Goal: Transaction & Acquisition: Purchase product/service

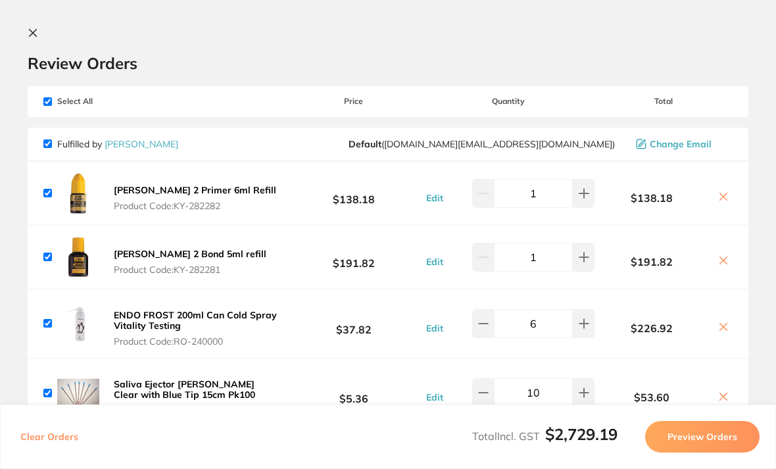
click at [34, 34] on icon at bounding box center [33, 33] width 7 height 7
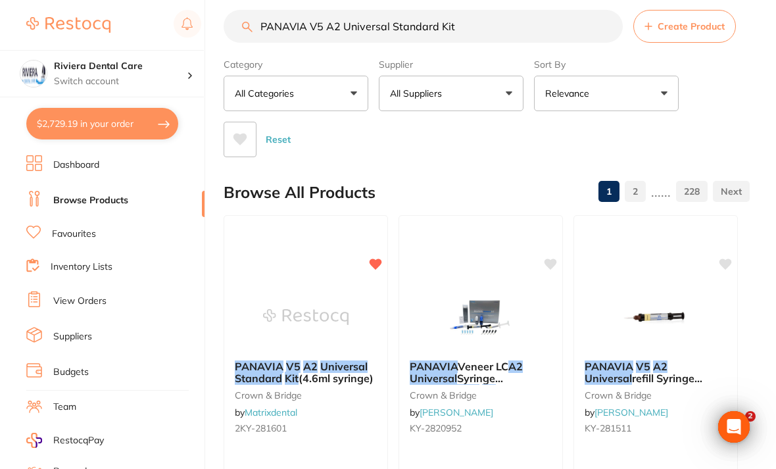
click at [62, 228] on link "Favourites" at bounding box center [74, 234] width 44 height 13
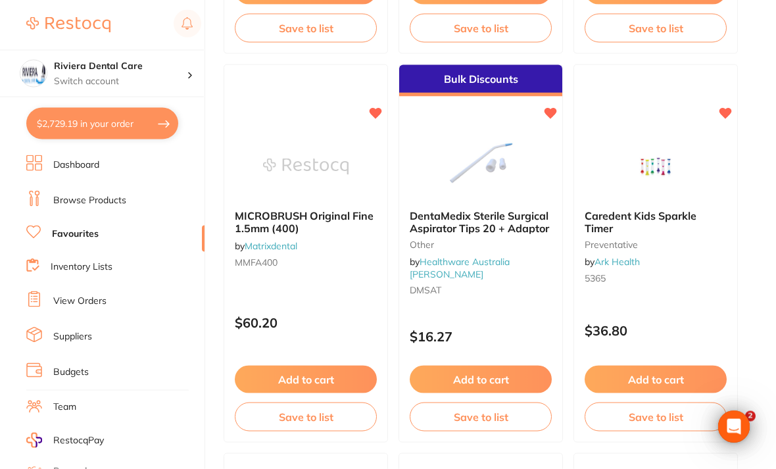
scroll to position [2422, 0]
click at [501, 178] on img at bounding box center [480, 166] width 85 height 66
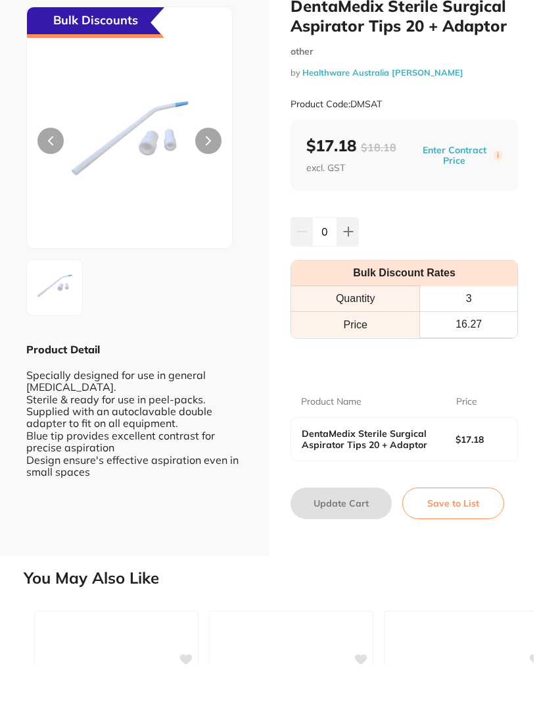
click at [33, 49] on div "Bulk Discounts" at bounding box center [95, 64] width 137 height 31
click at [32, 49] on div "Bulk Discounts" at bounding box center [95, 64] width 137 height 31
click at [26, 49] on div "Bulk Discounts" at bounding box center [129, 170] width 206 height 242
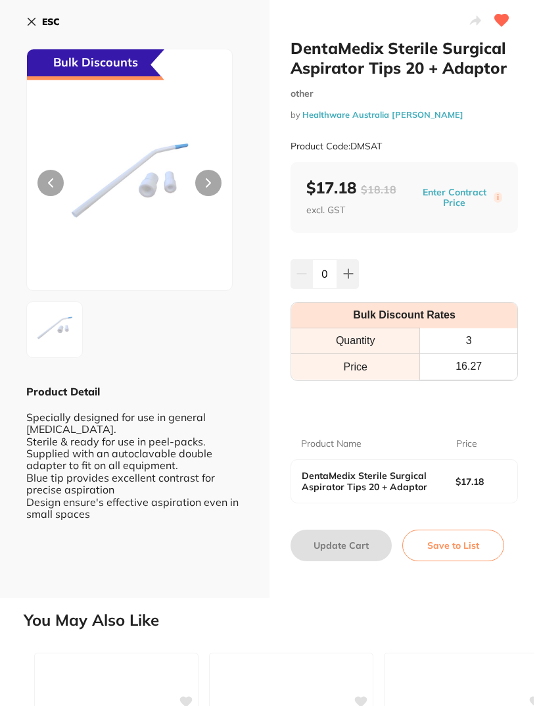
click at [32, 19] on icon at bounding box center [31, 21] width 11 height 11
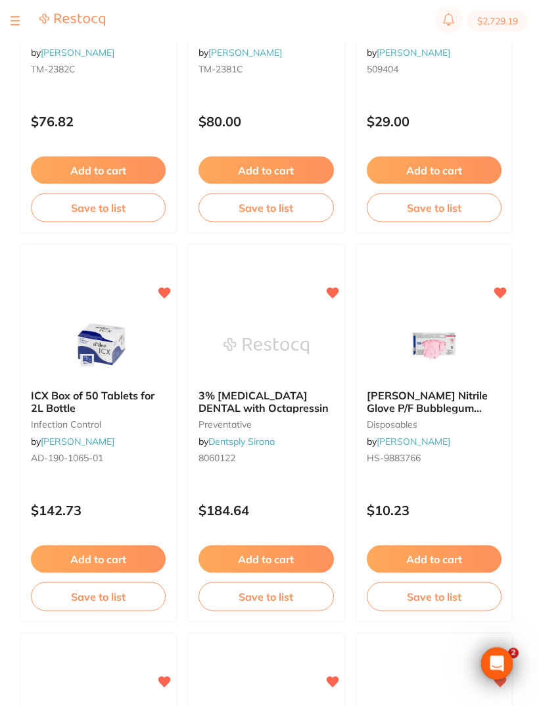
scroll to position [688, 0]
click at [460, 339] on img at bounding box center [433, 345] width 85 height 66
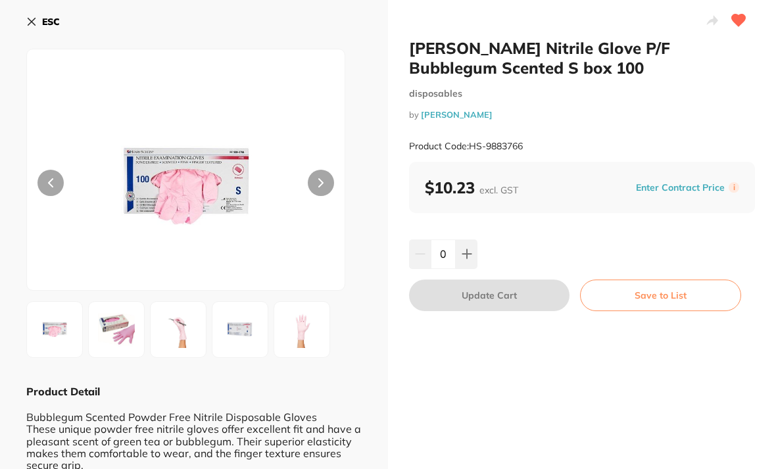
click at [36, 16] on icon at bounding box center [31, 21] width 11 height 11
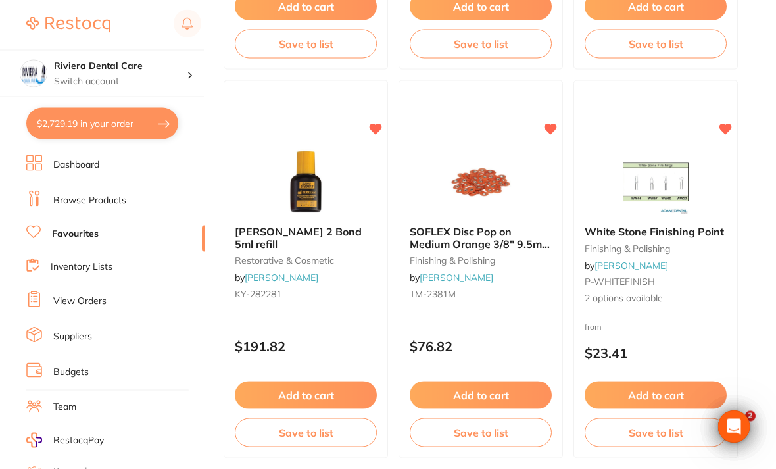
scroll to position [6699, 0]
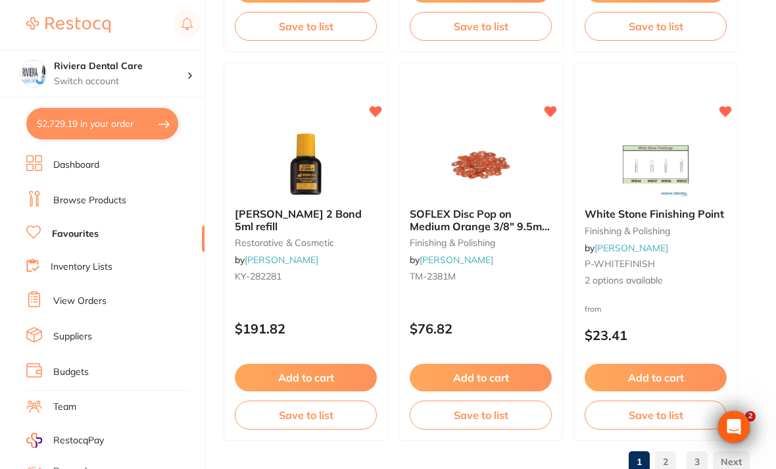
click at [671, 463] on link "2" at bounding box center [665, 462] width 21 height 26
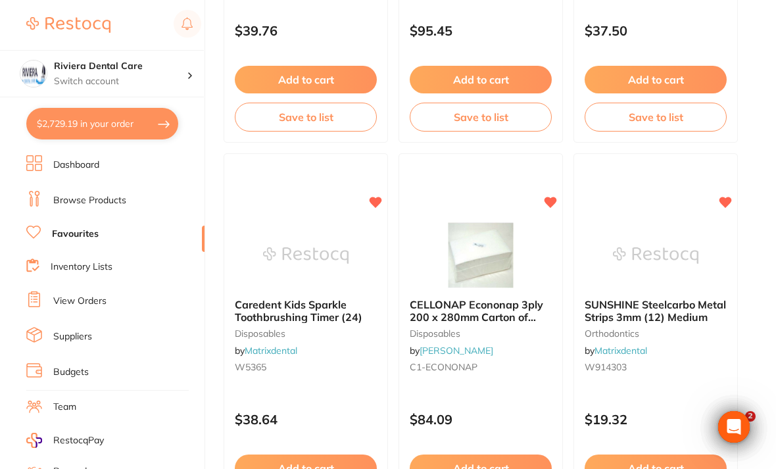
scroll to position [3857, 0]
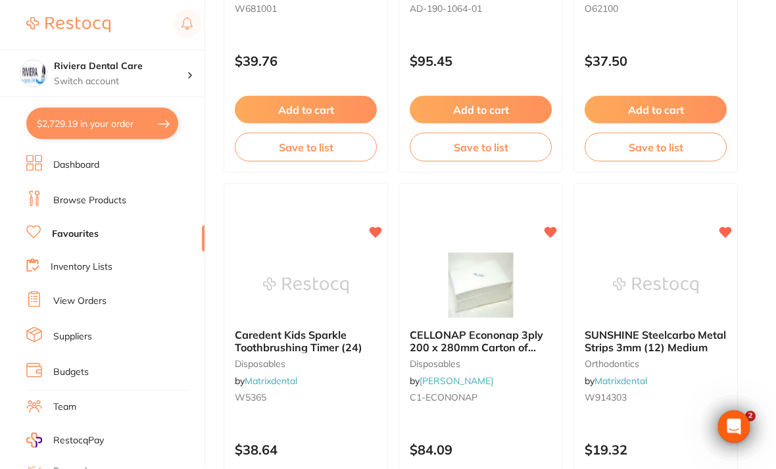
click at [81, 117] on button "$2,729.19 in your order" at bounding box center [102, 124] width 152 height 32
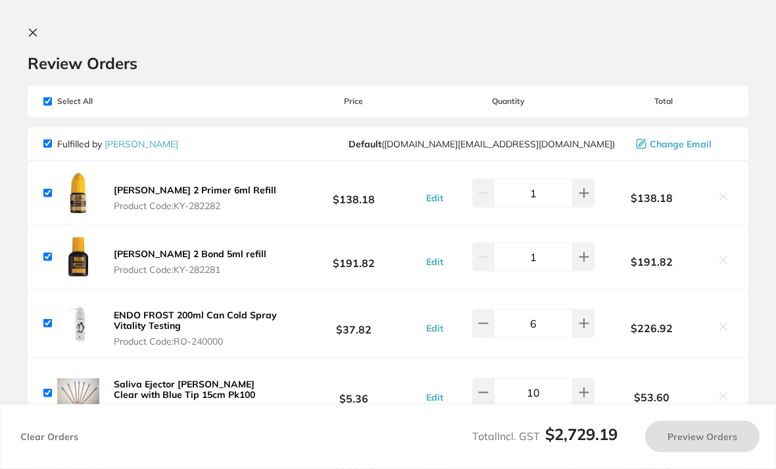
scroll to position [42, 0]
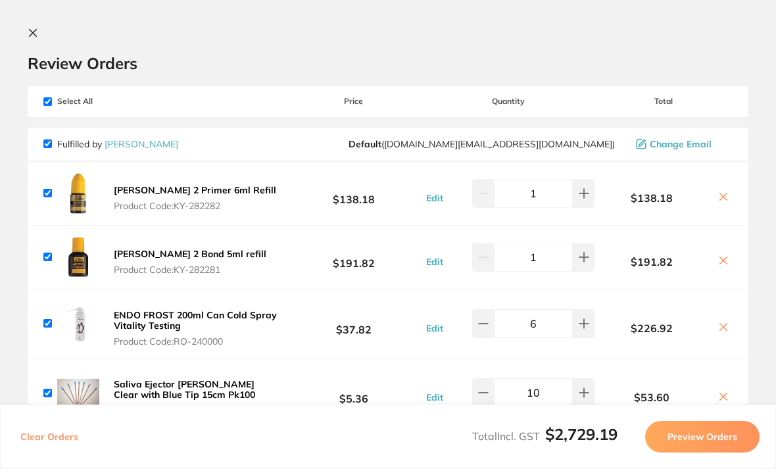
click at [28, 35] on icon at bounding box center [33, 33] width 11 height 11
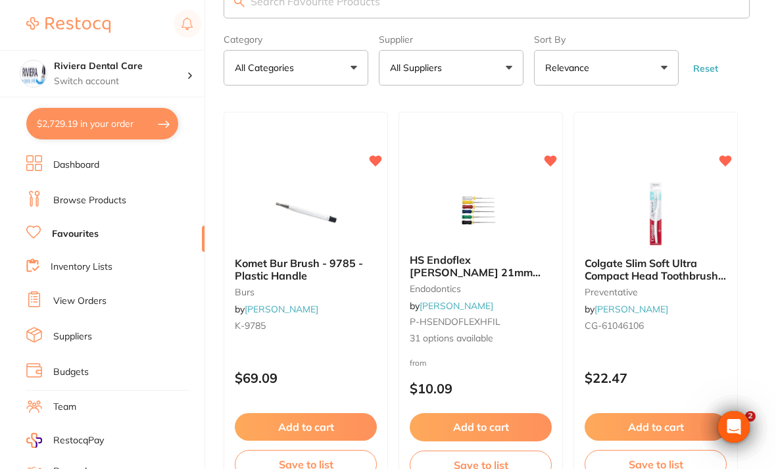
click at [88, 201] on link "Browse Products" at bounding box center [89, 200] width 73 height 13
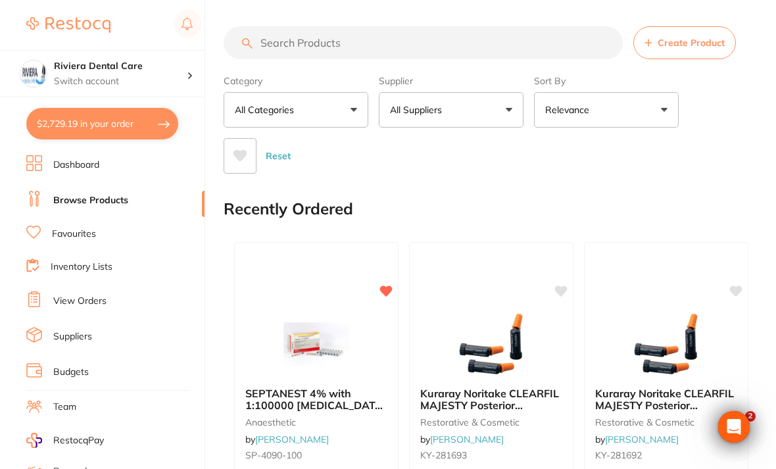
click at [280, 41] on input "search" at bounding box center [423, 42] width 399 height 33
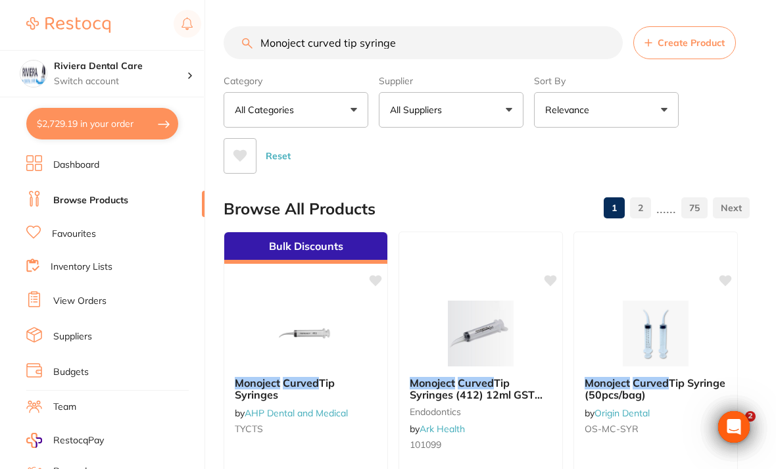
type input "Monoject curved tip syringe"
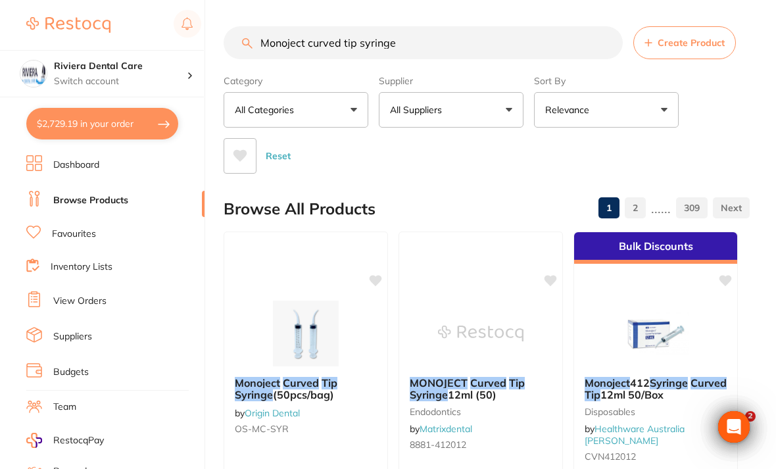
click at [735, 120] on div "Category All Categories All Categories 3D Printing anaesthetic burs crown & bri…" at bounding box center [487, 122] width 526 height 104
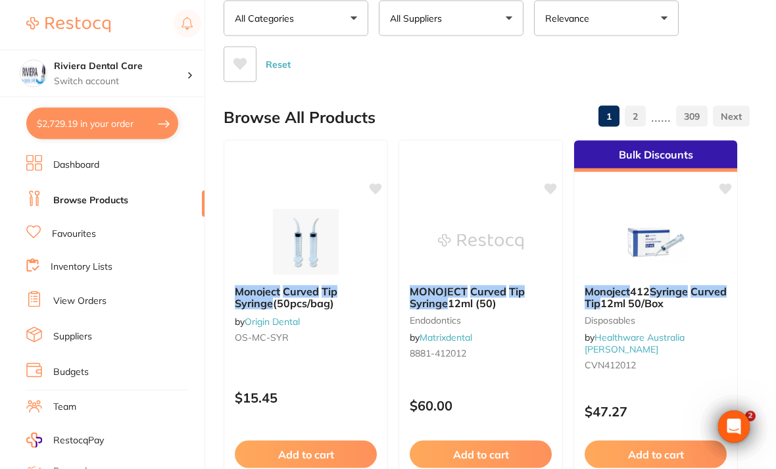
scroll to position [92, 0]
click at [491, 238] on img at bounding box center [480, 241] width 85 height 66
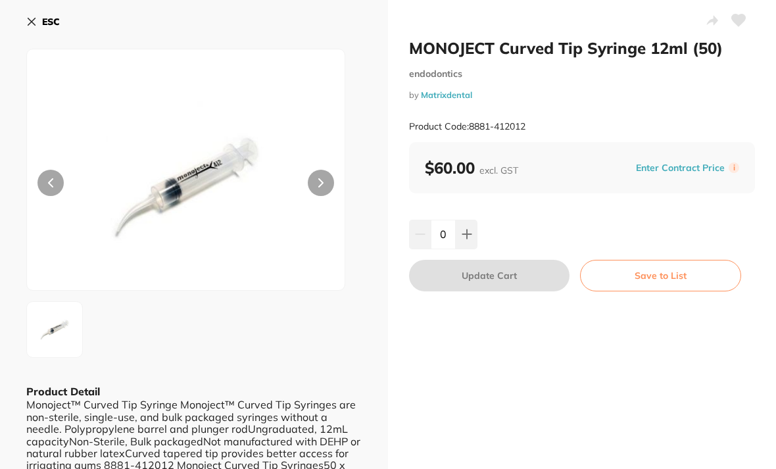
click at [744, 22] on icon at bounding box center [738, 20] width 14 height 13
click at [668, 279] on button "Save to List" at bounding box center [660, 276] width 161 height 32
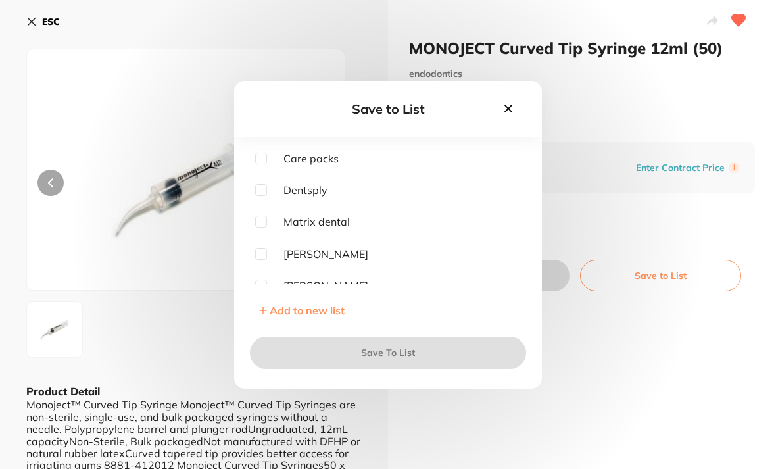
click at [266, 228] on input "checkbox" at bounding box center [261, 222] width 12 height 12
checkbox input "true"
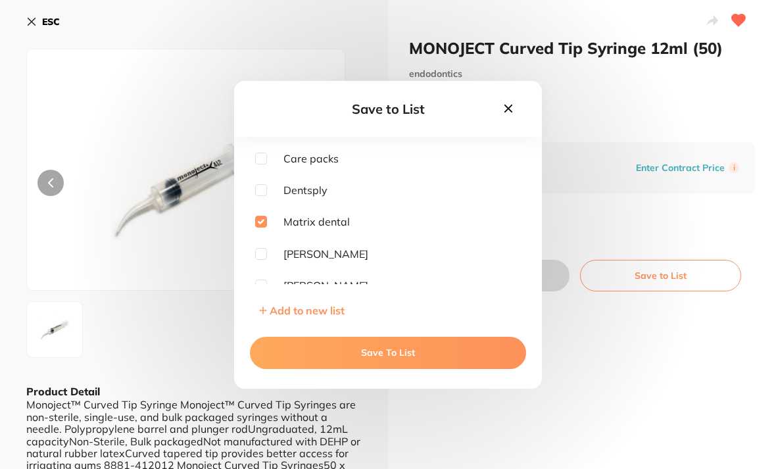
click at [379, 359] on button "Save To List" at bounding box center [388, 353] width 276 height 32
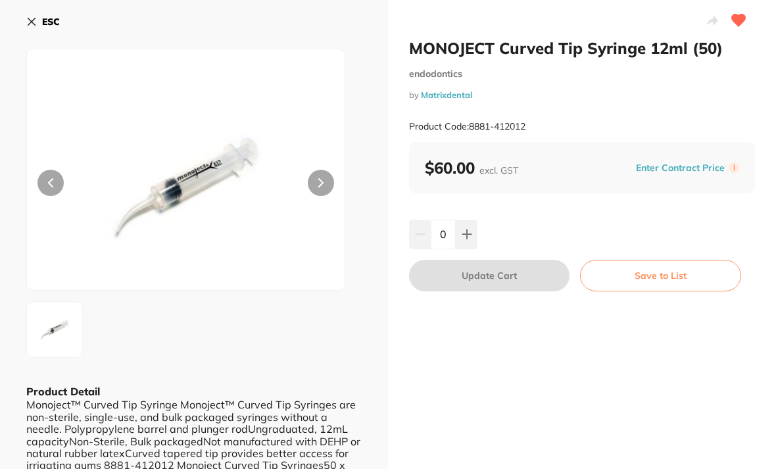
click at [462, 222] on button at bounding box center [467, 234] width 22 height 29
type input "1"
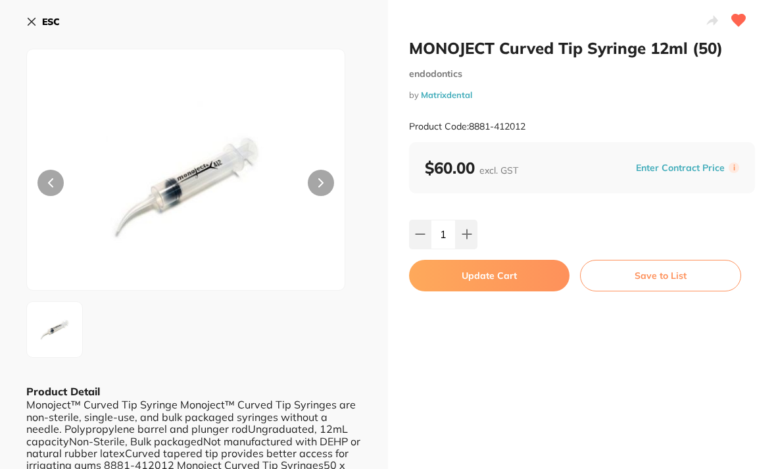
click at [490, 271] on button "Update Cart" at bounding box center [489, 276] width 160 height 32
checkbox input "false"
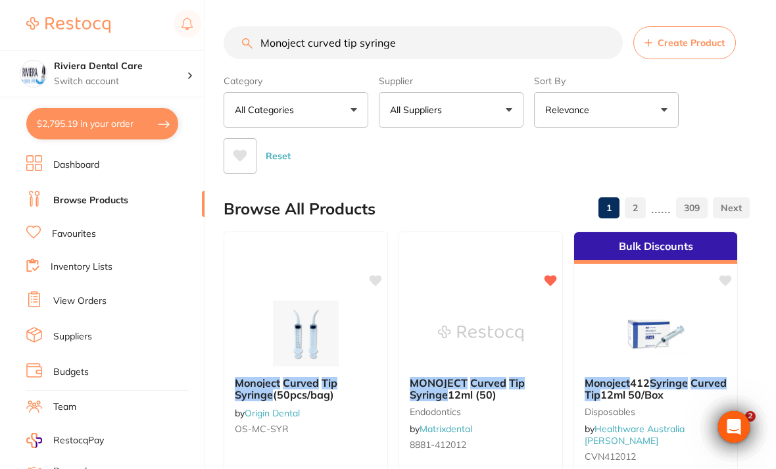
scroll to position [92, 0]
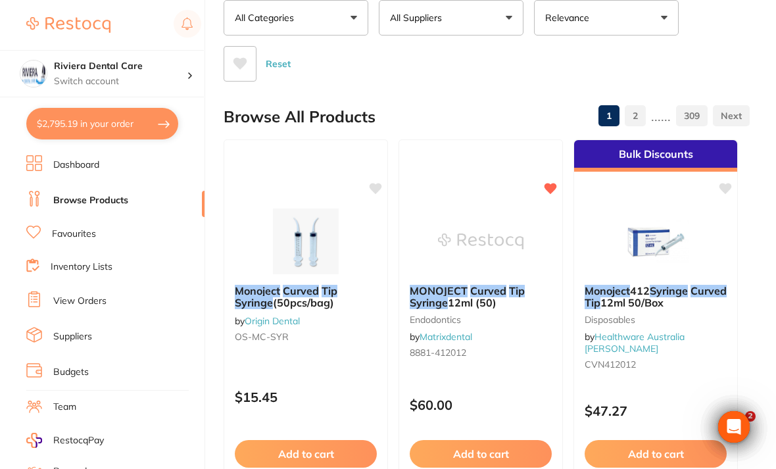
click at [99, 115] on button "$2,795.19 in your order" at bounding box center [102, 124] width 152 height 32
checkbox input "true"
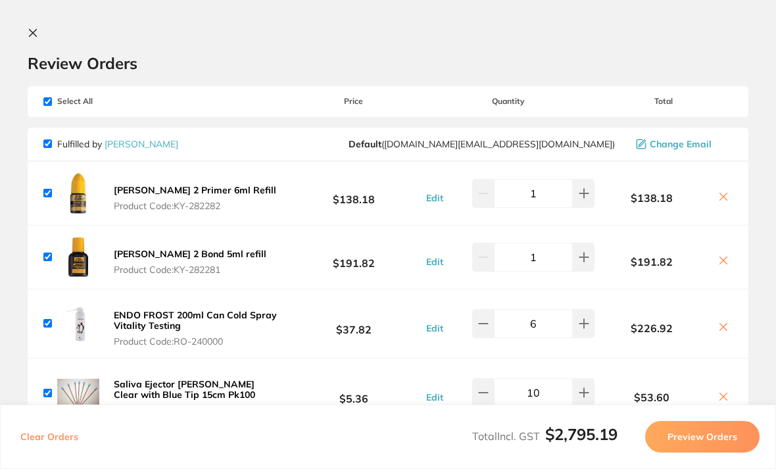
scroll to position [0, 0]
click at [36, 34] on icon at bounding box center [33, 33] width 11 height 11
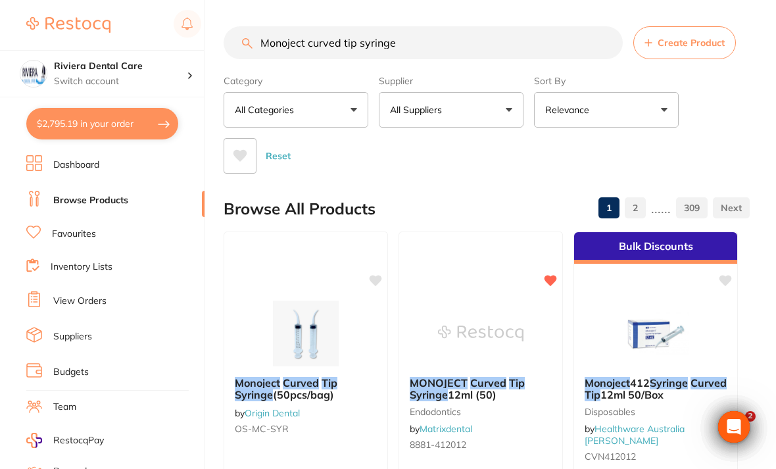
click at [406, 43] on input "Monoject curved tip syringe" at bounding box center [423, 42] width 399 height 33
click at [172, 155] on li "Dashboard" at bounding box center [115, 165] width 178 height 20
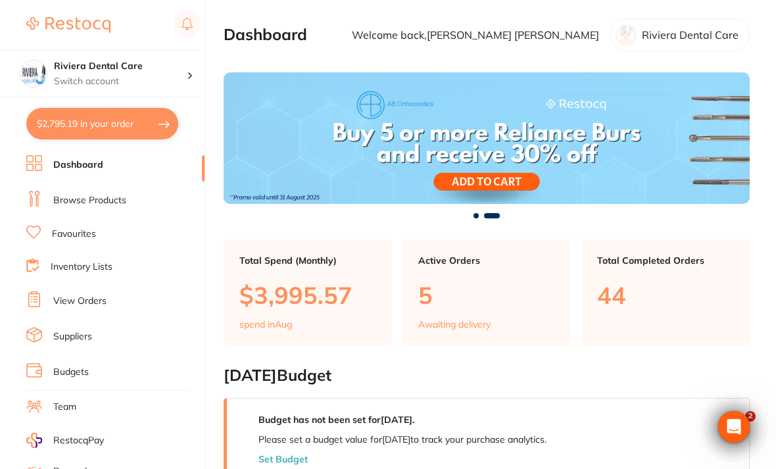
click at [73, 228] on link "Favourites" at bounding box center [74, 234] width 44 height 13
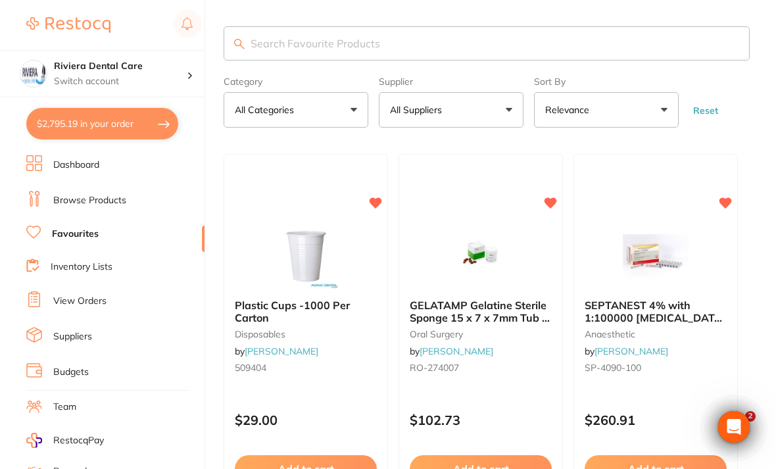
click at [262, 43] on input "search" at bounding box center [487, 43] width 526 height 34
type input "Dry tips"
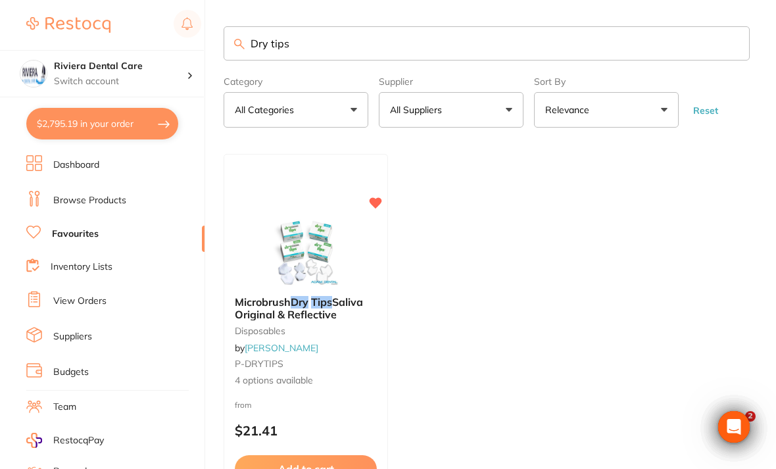
click at [724, 136] on main "Dry tips Category All Categories All Categories disposables Clear Category fals…" at bounding box center [500, 300] width 552 height 600
click at [82, 195] on link "Browse Products" at bounding box center [89, 200] width 73 height 13
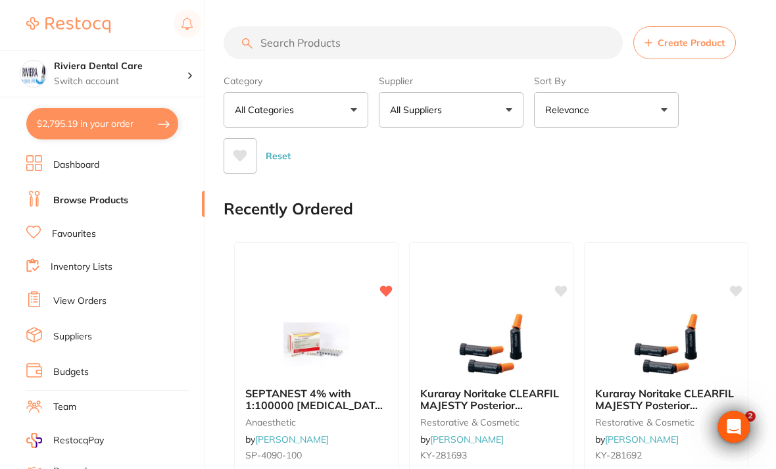
click at [271, 43] on input "search" at bounding box center [423, 42] width 399 height 33
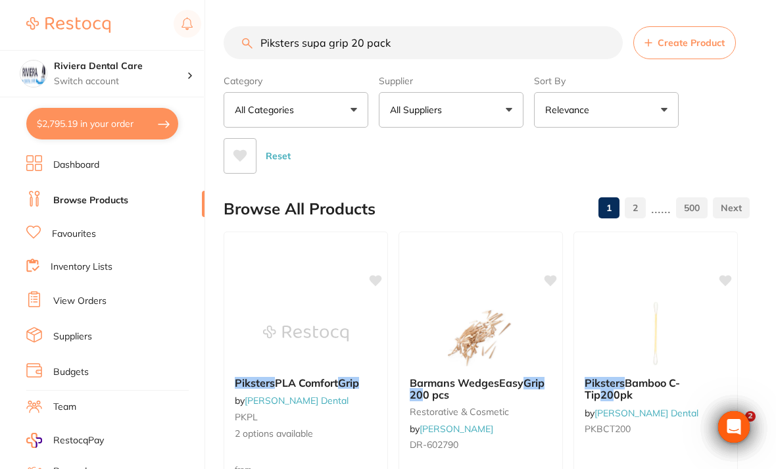
type input "Piksters supa grip 20 pack"
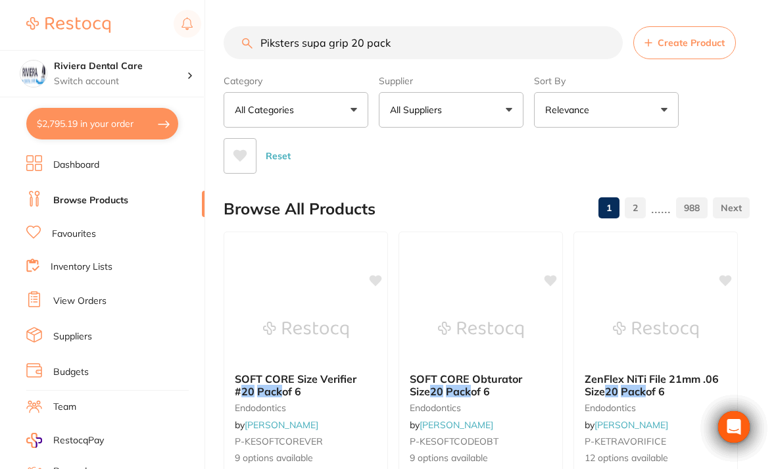
click at [716, 119] on div "Category All Categories All Categories 3D Printing anaesthetic articulating bur…" at bounding box center [487, 122] width 526 height 104
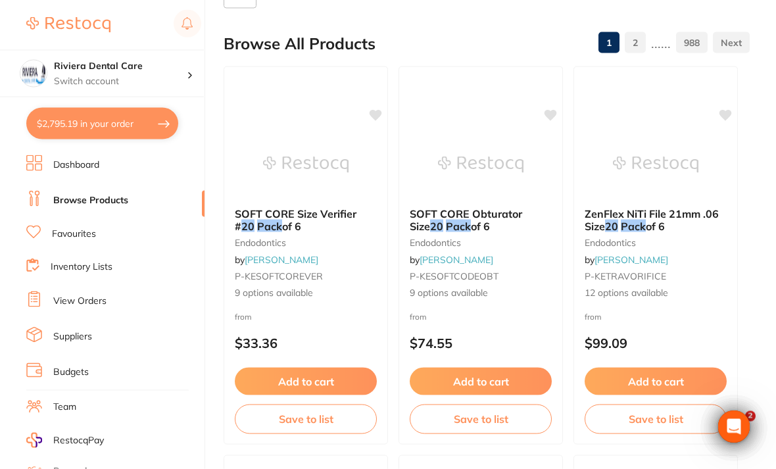
scroll to position [166, 0]
click at [78, 330] on link "Suppliers" at bounding box center [72, 336] width 39 height 13
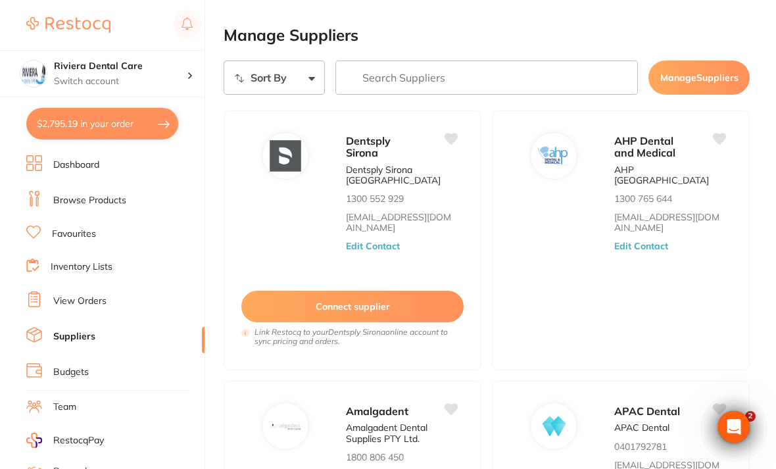
click at [722, 146] on icon at bounding box center [719, 139] width 14 height 14
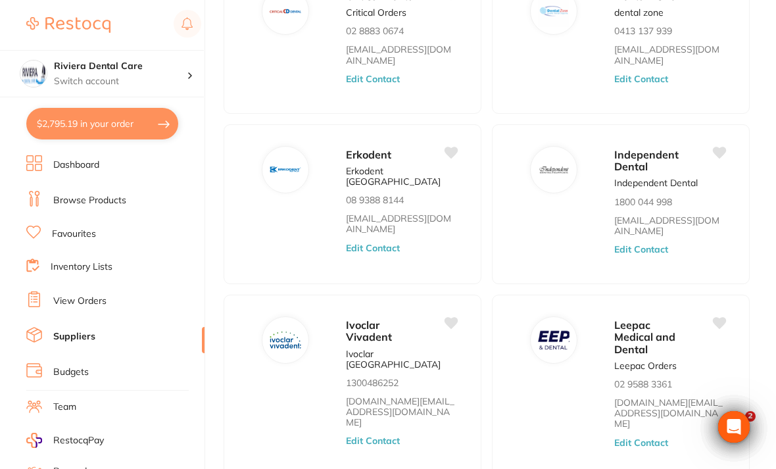
scroll to position [752, 0]
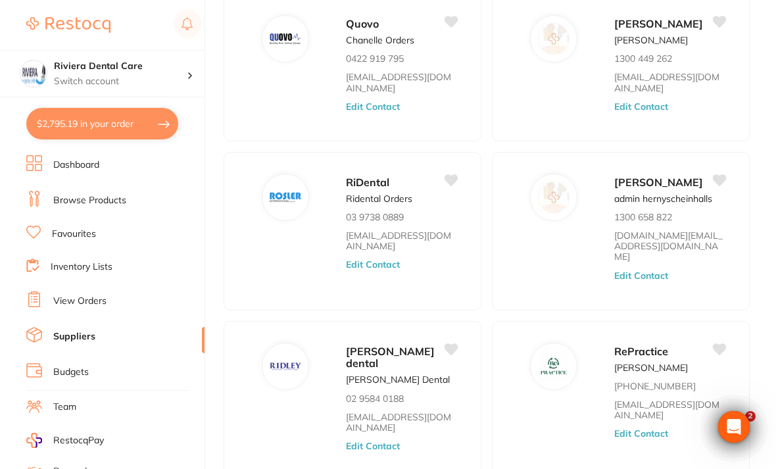
scroll to position [653, 0]
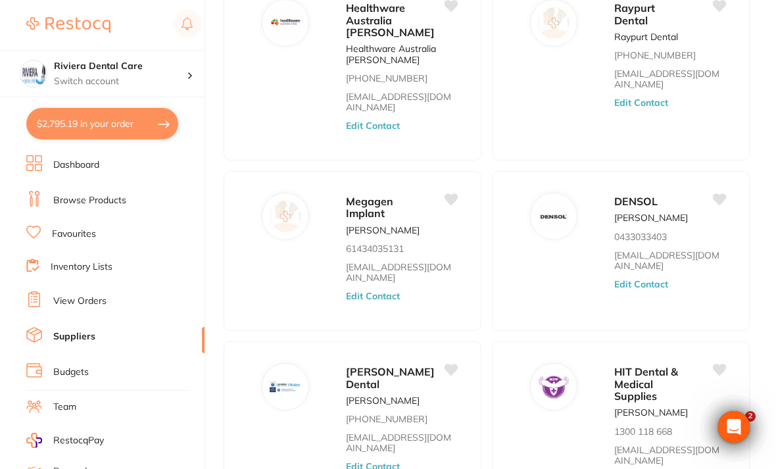
scroll to position [733, 0]
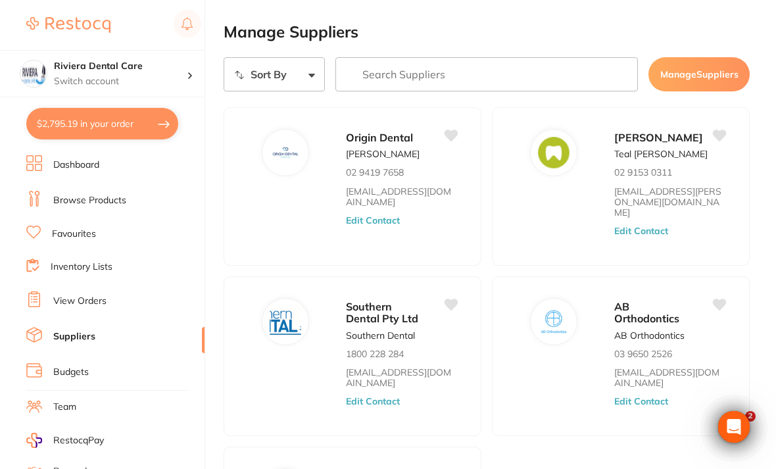
scroll to position [0, 0]
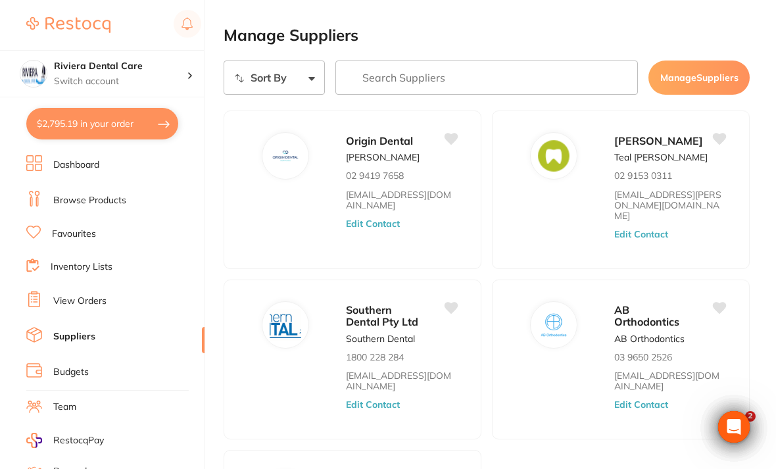
click at [85, 194] on link "Browse Products" at bounding box center [89, 200] width 73 height 13
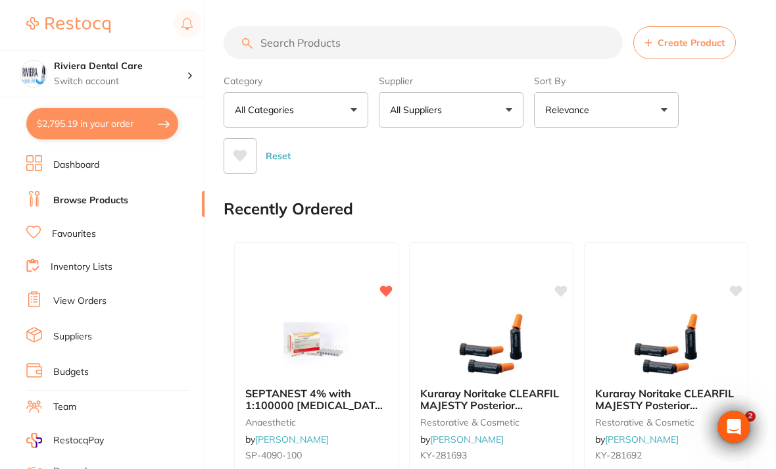
click at [272, 38] on input "search" at bounding box center [423, 42] width 399 height 33
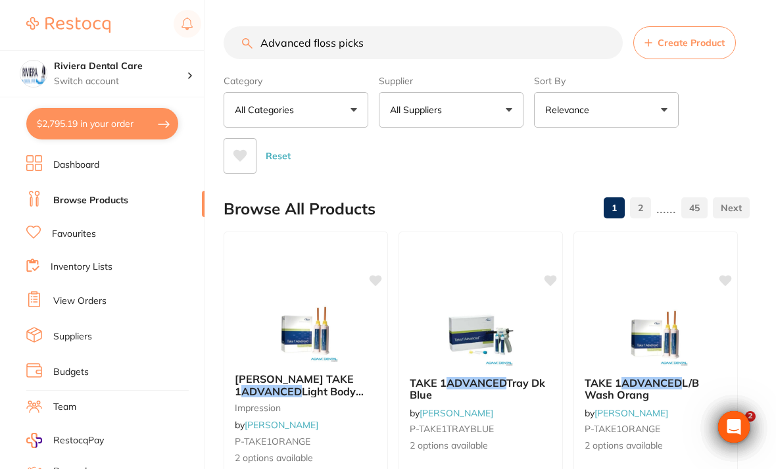
type input "Advanced floss picks"
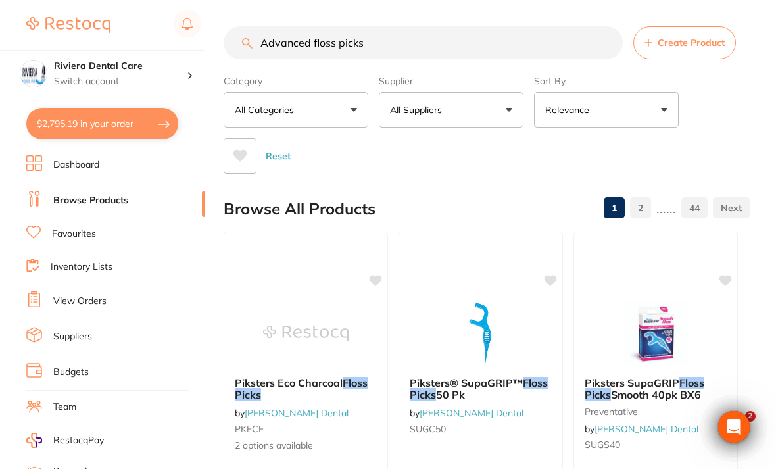
click at [723, 145] on div "Reset" at bounding box center [482, 151] width 516 height 46
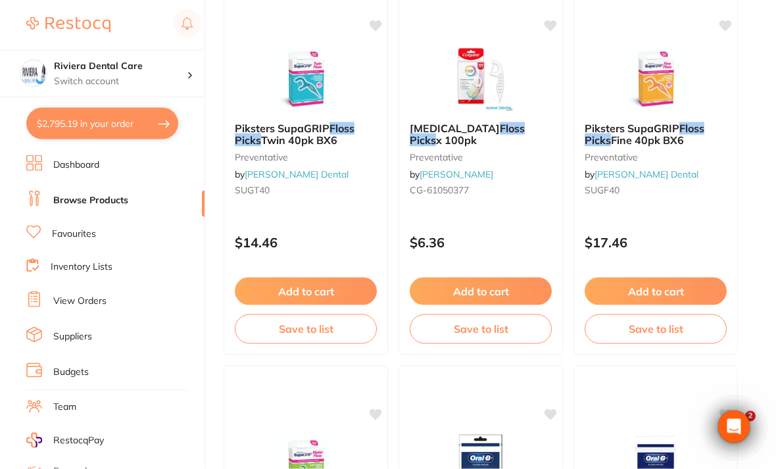
scroll to position [641, 0]
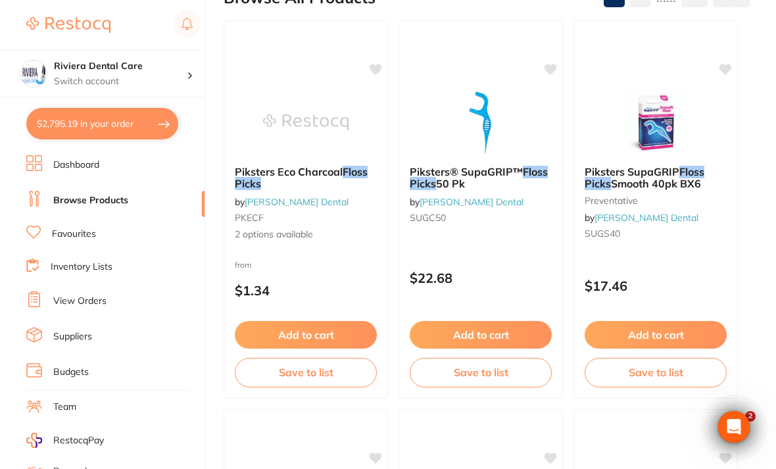
click at [667, 120] on img at bounding box center [655, 122] width 85 height 66
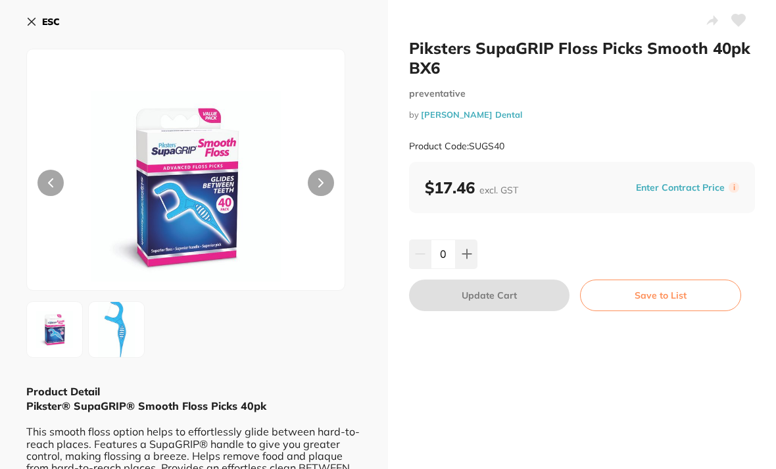
click at [738, 18] on icon at bounding box center [739, 20] width 14 height 12
click at [649, 291] on button "Save to List" at bounding box center [660, 295] width 161 height 32
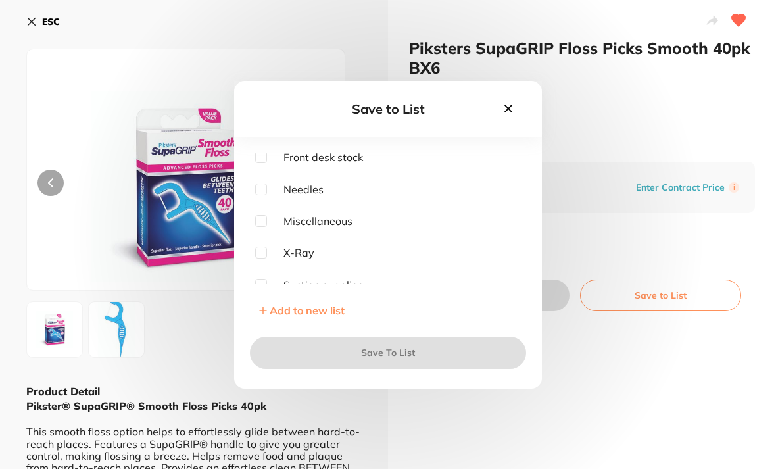
scroll to position [224, 0]
click at [512, 116] on icon at bounding box center [508, 108] width 14 height 14
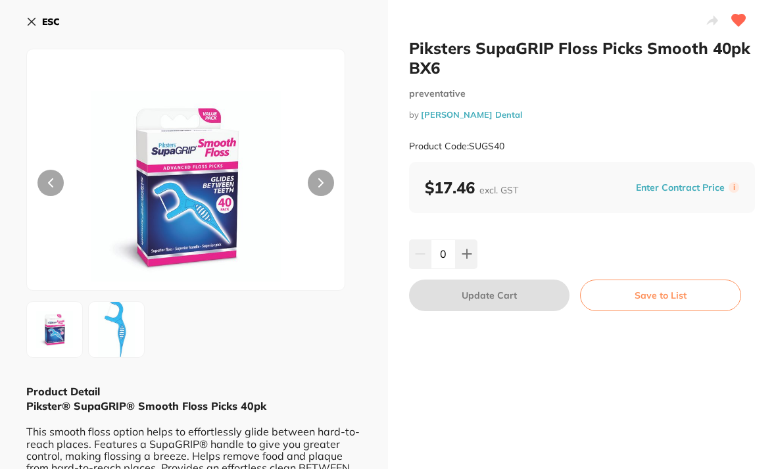
scroll to position [0, 0]
click at [660, 287] on button "Save to List" at bounding box center [660, 295] width 161 height 32
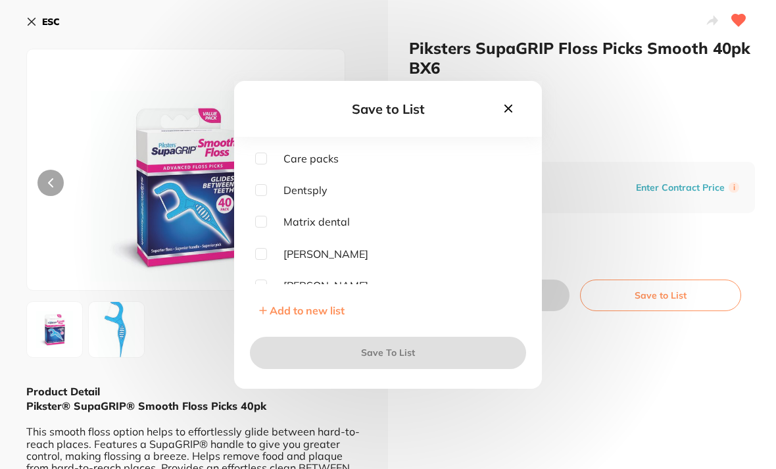
click at [295, 317] on span "Add to new list" at bounding box center [307, 310] width 75 height 13
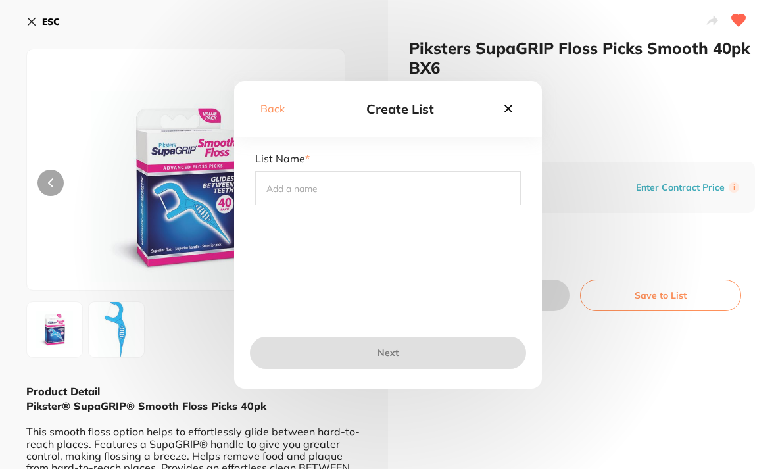
click at [278, 203] on input "text" at bounding box center [388, 188] width 266 height 34
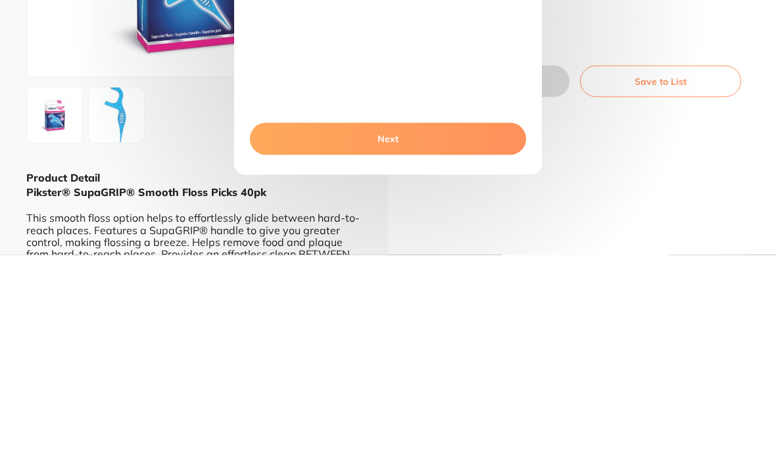
type input "Erskine"
click at [394, 337] on button "Next" at bounding box center [388, 353] width 276 height 32
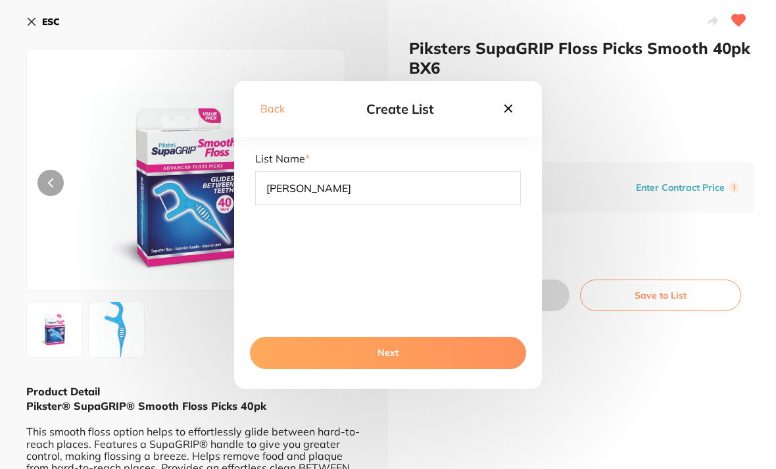
click at [395, 368] on button "Next" at bounding box center [388, 353] width 276 height 32
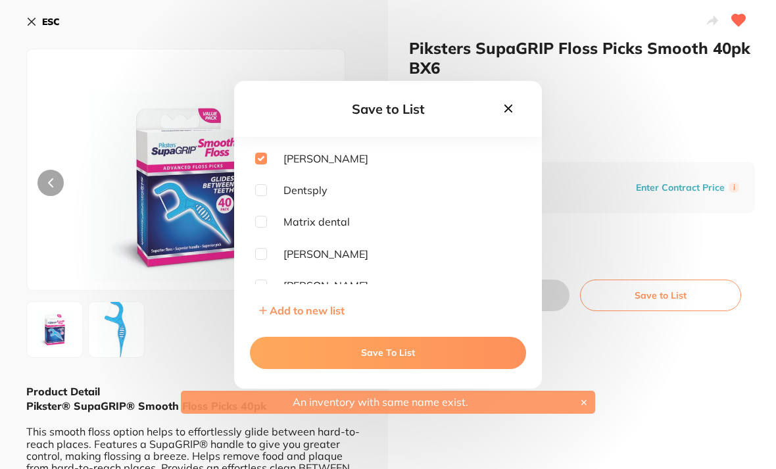
scroll to position [0, 0]
click at [386, 368] on button "Save To List" at bounding box center [388, 353] width 276 height 32
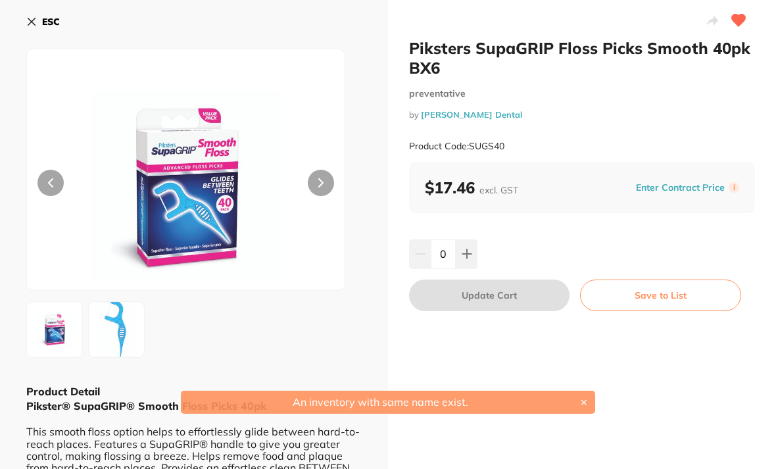
click at [470, 253] on icon at bounding box center [466, 254] width 9 height 9
type input "1"
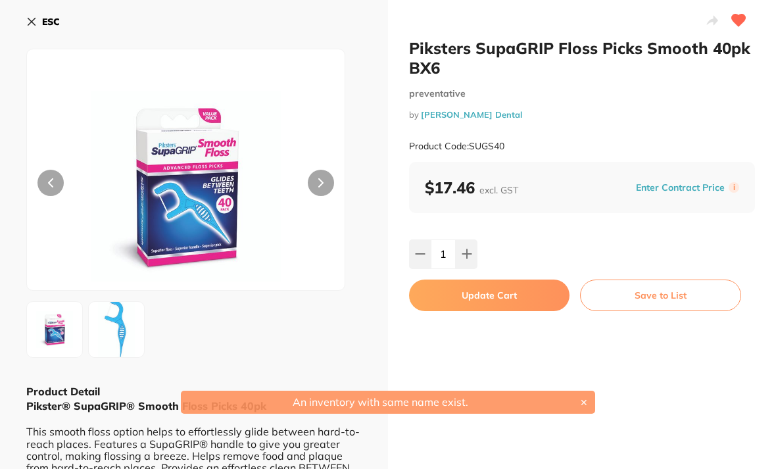
click at [489, 295] on button "Update Cart" at bounding box center [489, 295] width 160 height 32
checkbox input "false"
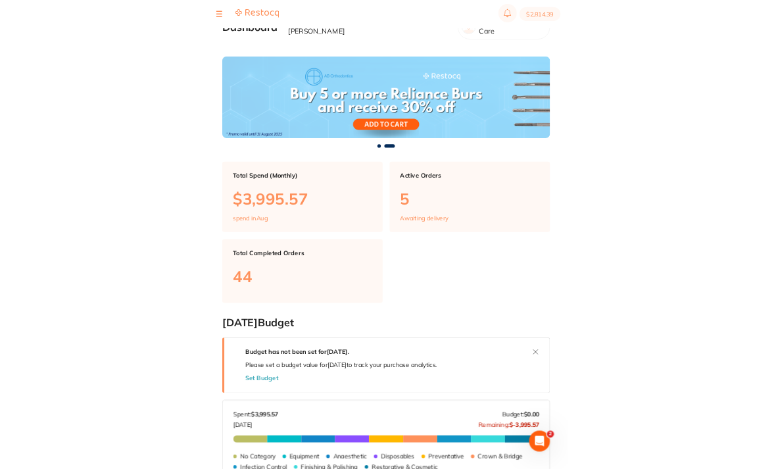
scroll to position [42, 0]
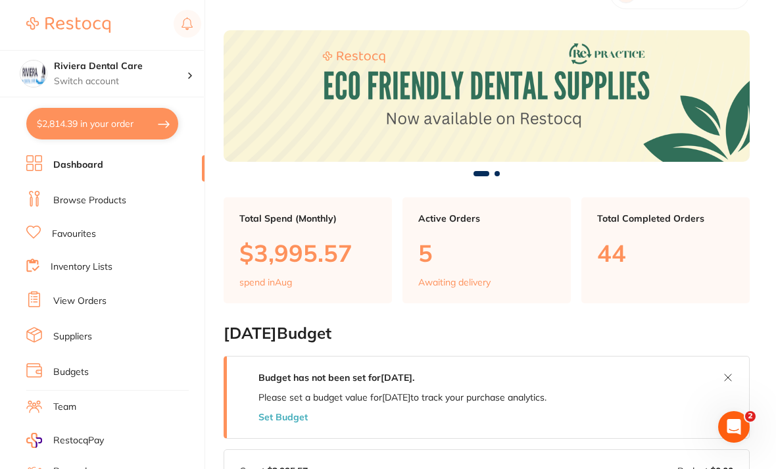
click at [77, 295] on link "View Orders" at bounding box center [79, 301] width 53 height 13
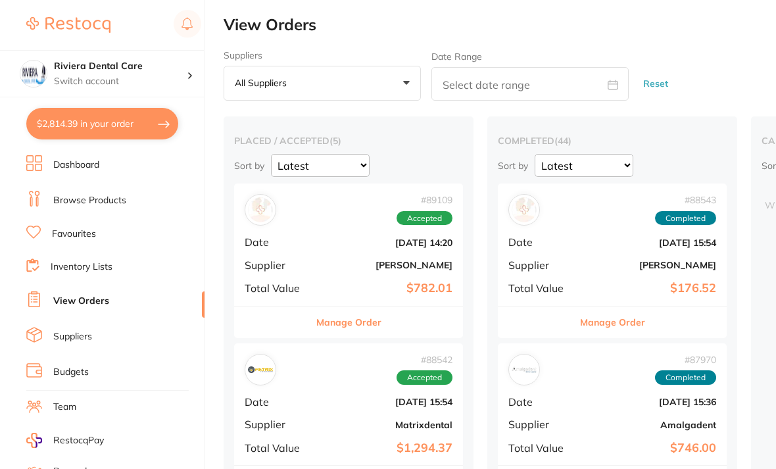
click at [80, 332] on link "Suppliers" at bounding box center [72, 336] width 39 height 13
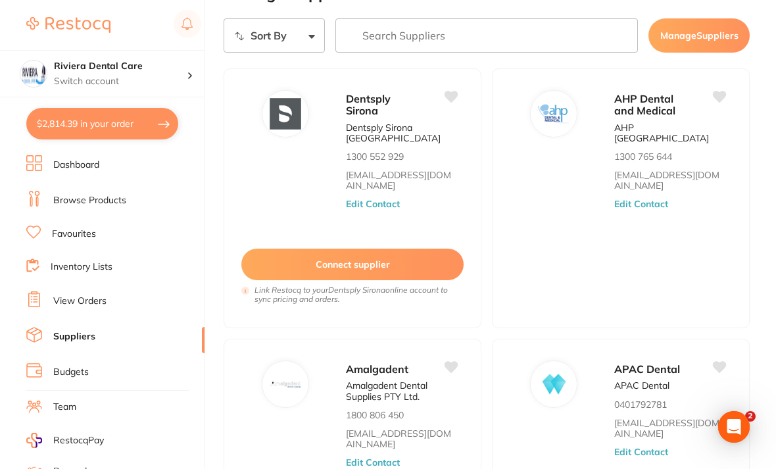
click at [159, 146] on section "Riviera Dental Care Switch account Riviera Dental Care $2,814.39 in your order …" at bounding box center [102, 234] width 205 height 469
click at [82, 295] on link "View Orders" at bounding box center [79, 301] width 53 height 13
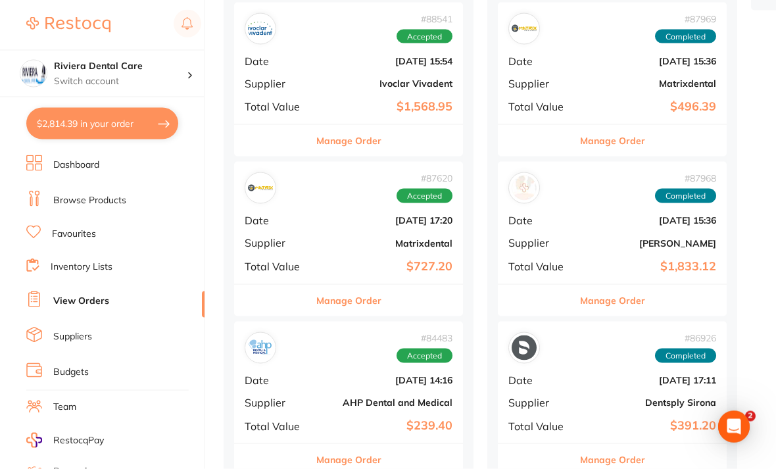
scroll to position [516, 0]
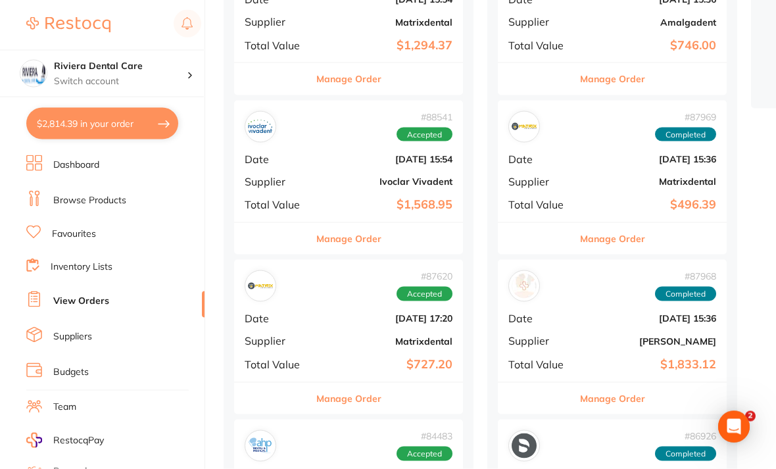
click at [334, 313] on b "Jul 25 2025, 17:20" at bounding box center [387, 318] width 132 height 11
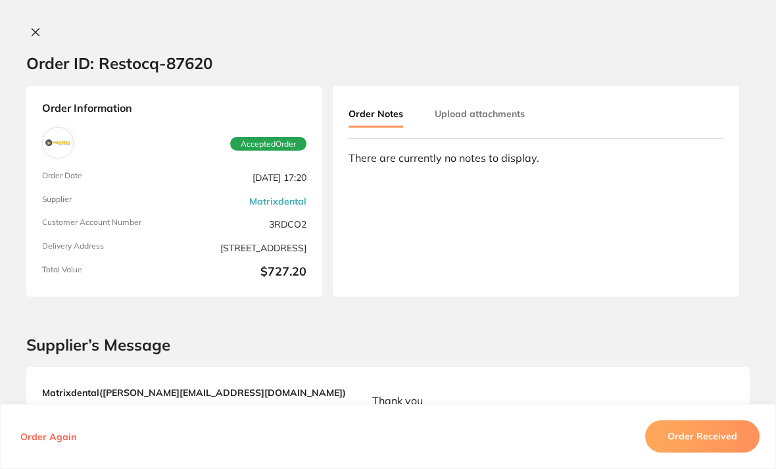
click at [35, 32] on icon at bounding box center [35, 32] width 7 height 7
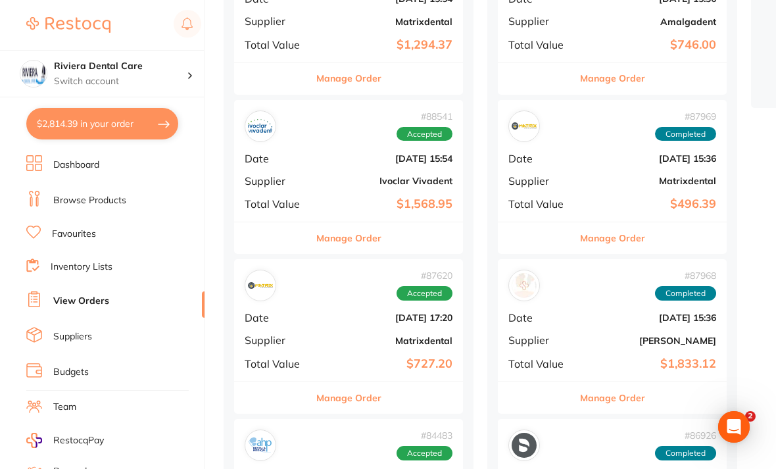
click at [329, 142] on div "# 88541 Accepted Date Aug 1 2025, 15:54 Supplier Ivoclar Vivadent Total Value $…" at bounding box center [348, 161] width 229 height 122
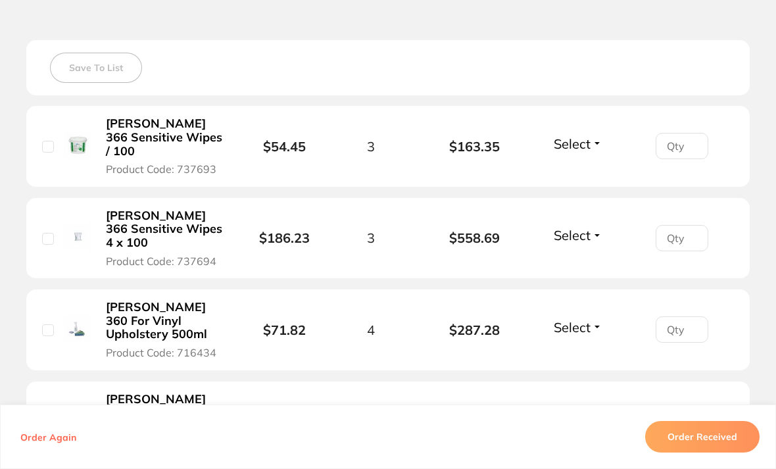
scroll to position [349, 0]
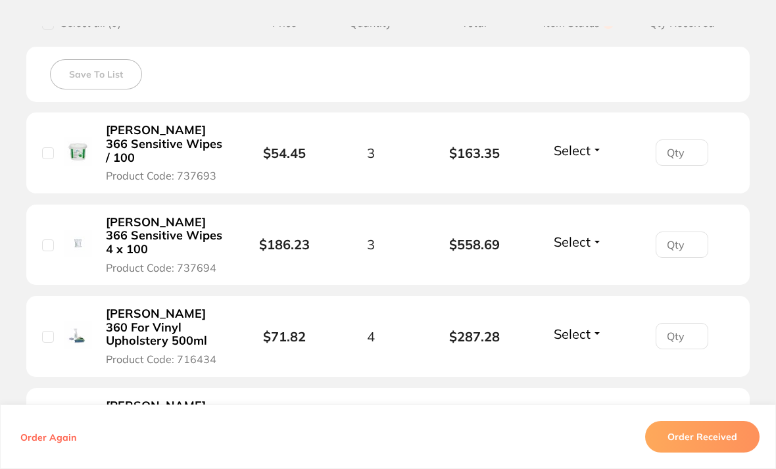
click at [708, 452] on button "Order Received" at bounding box center [702, 437] width 114 height 32
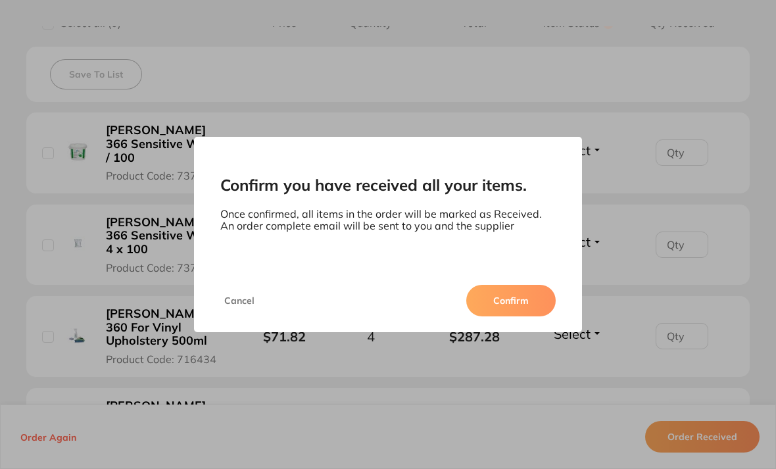
click at [520, 316] on button "Confirm" at bounding box center [510, 301] width 89 height 32
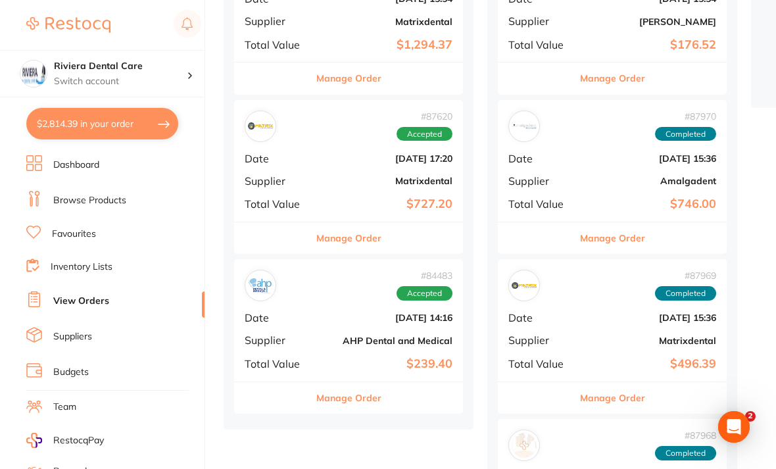
click at [324, 166] on div "# 87620 Accepted Date Jul 25 2025, 17:20 Supplier Matrixdental Total Value $727…" at bounding box center [348, 161] width 229 height 122
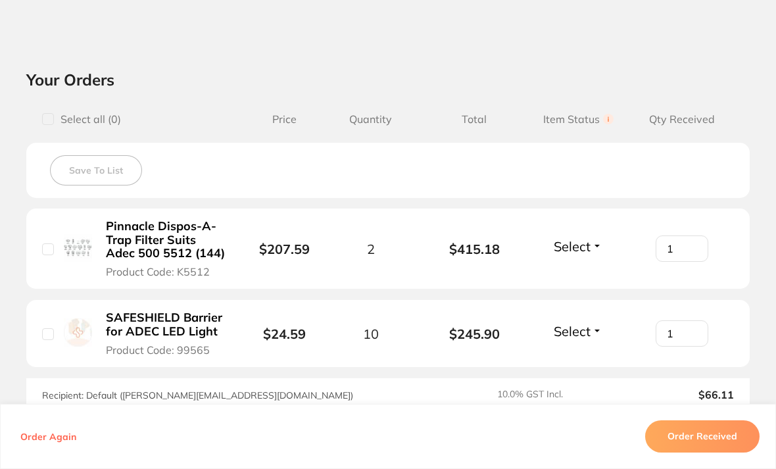
scroll to position [418, 0]
click at [695, 452] on button "Order Received" at bounding box center [702, 437] width 114 height 32
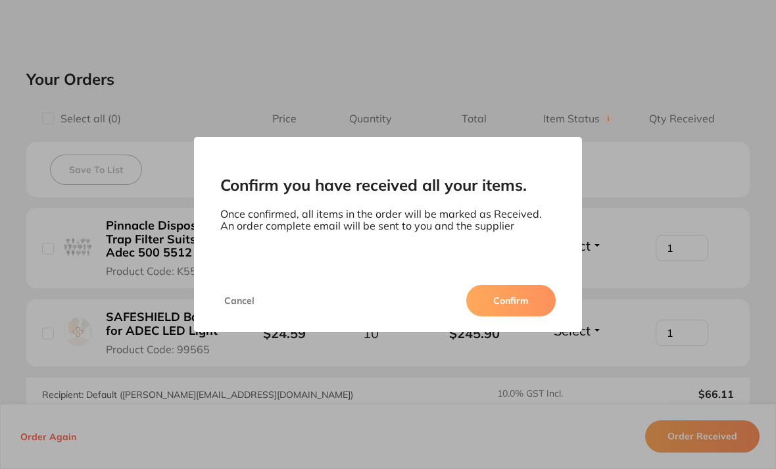
click at [497, 311] on button "Confirm" at bounding box center [510, 301] width 89 height 32
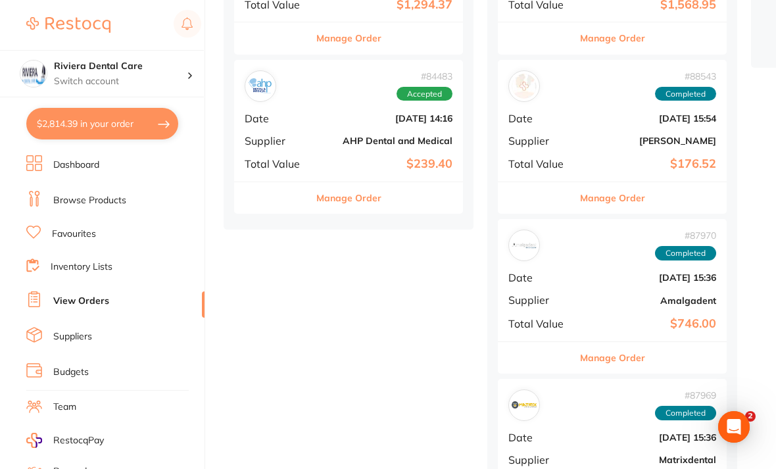
scroll to position [445, 0]
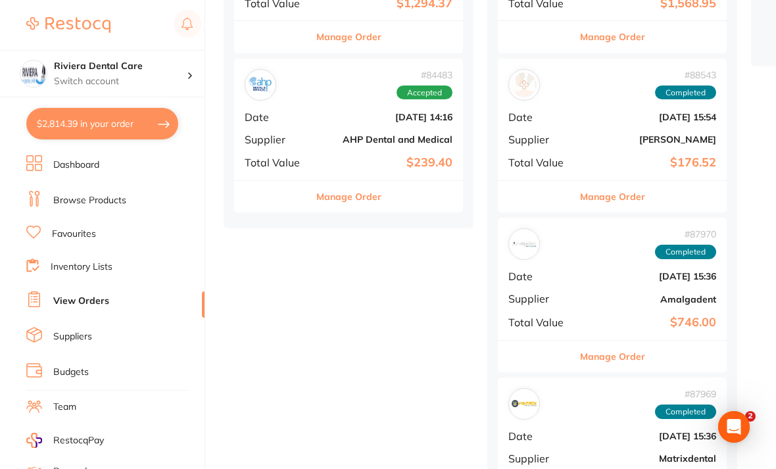
click at [100, 113] on button "$2,814.39 in your order" at bounding box center [102, 124] width 152 height 32
checkbox input "true"
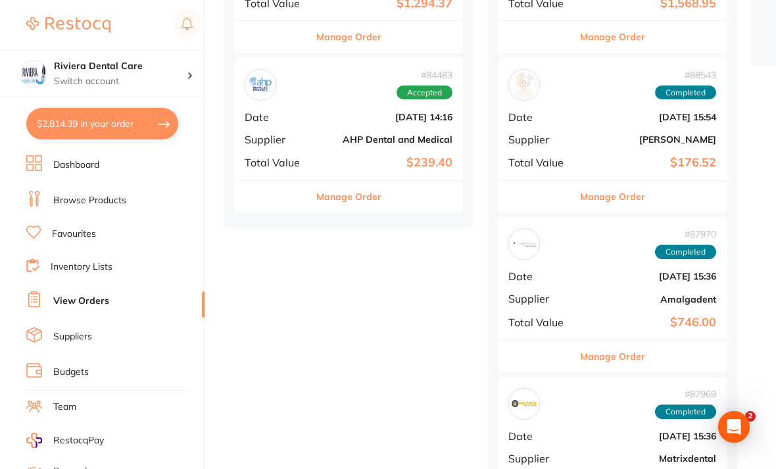
checkbox input "true"
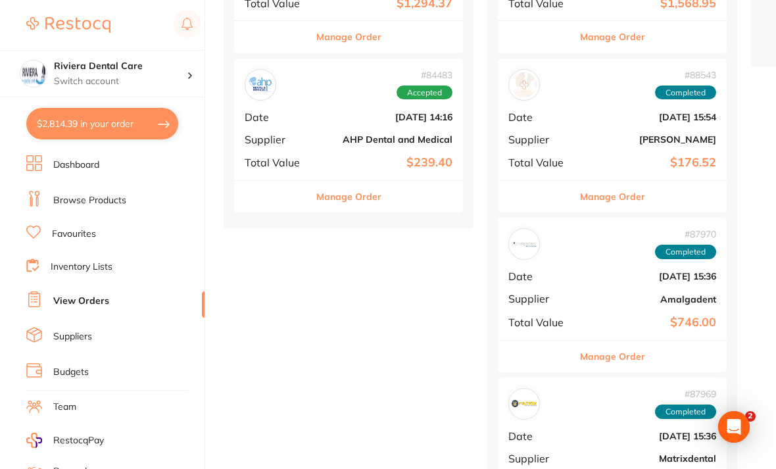
checkbox input "true"
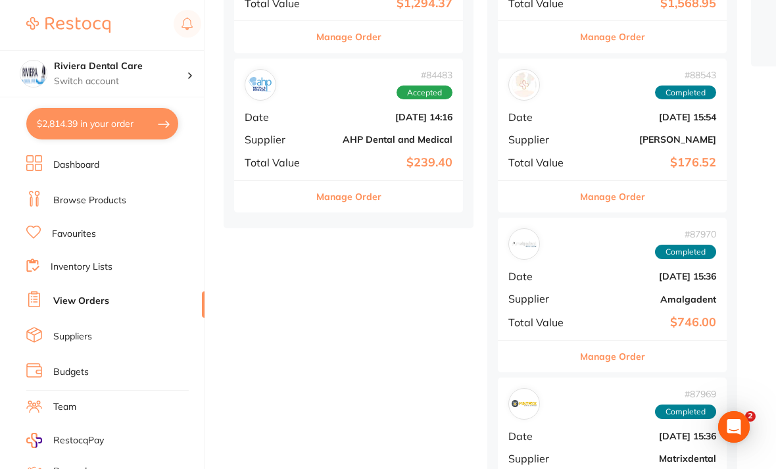
checkbox input "true"
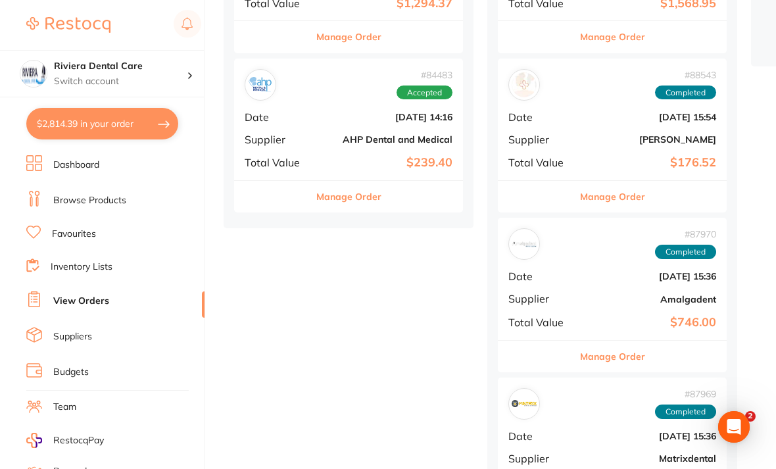
checkbox input "true"
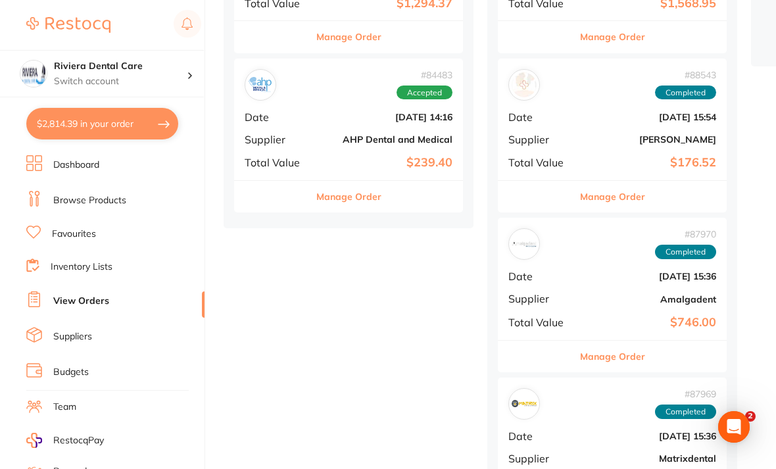
checkbox input "true"
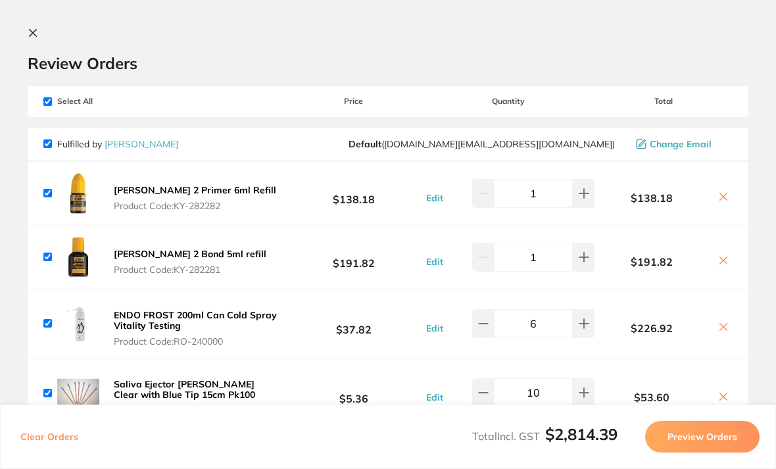
scroll to position [0, 0]
click at [39, 30] on button at bounding box center [36, 34] width 16 height 12
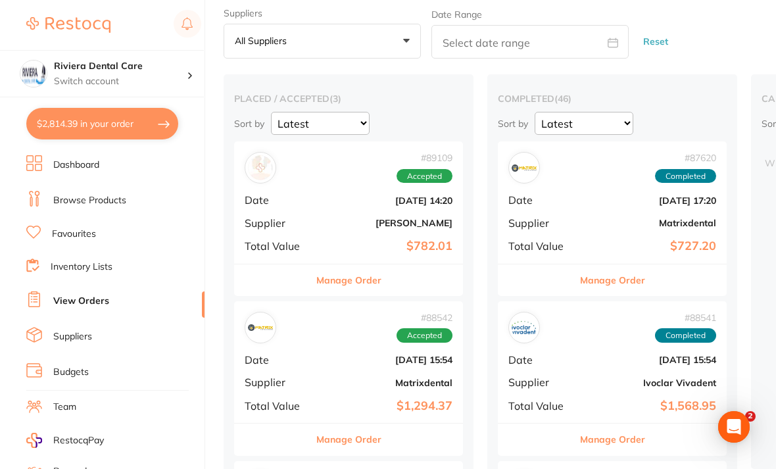
click at [93, 194] on link "Browse Products" at bounding box center [89, 200] width 73 height 13
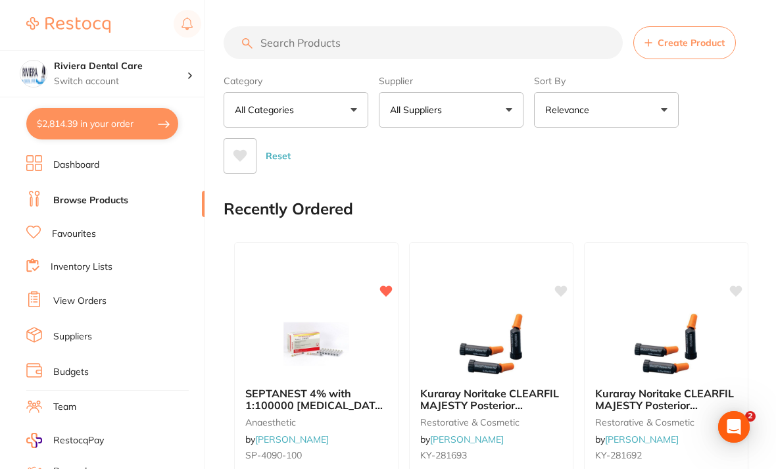
click at [279, 27] on input "search" at bounding box center [423, 42] width 399 height 33
click at [274, 34] on input "search" at bounding box center [423, 42] width 399 height 33
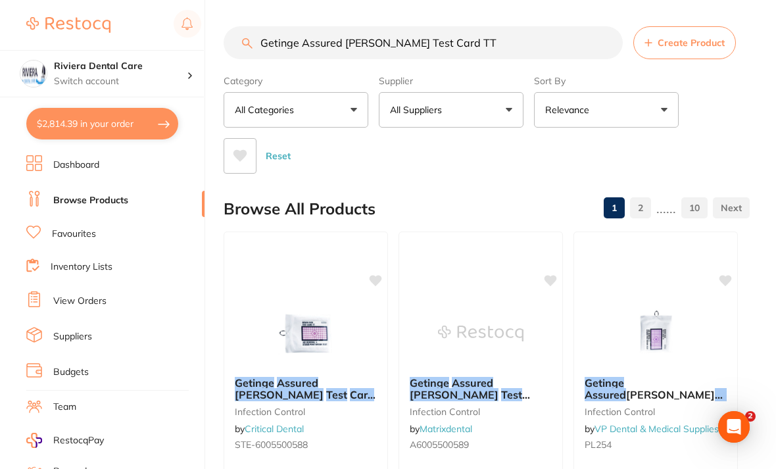
click at [725, 120] on div "Category All Categories All Categories disposables equipment infection control …" at bounding box center [487, 122] width 526 height 104
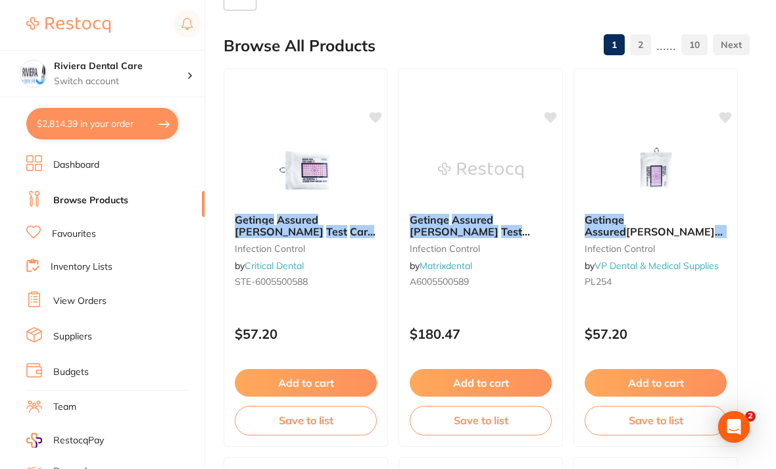
scroll to position [162, 0]
click at [504, 167] on img at bounding box center [480, 170] width 85 height 66
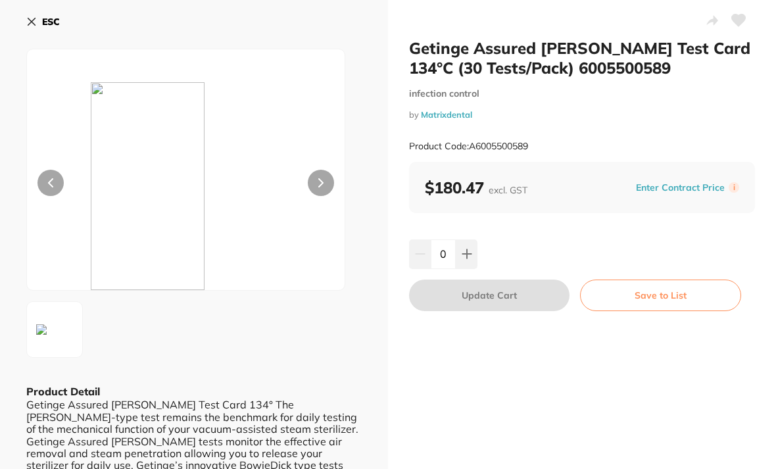
click at [26, 24] on icon at bounding box center [31, 21] width 11 height 11
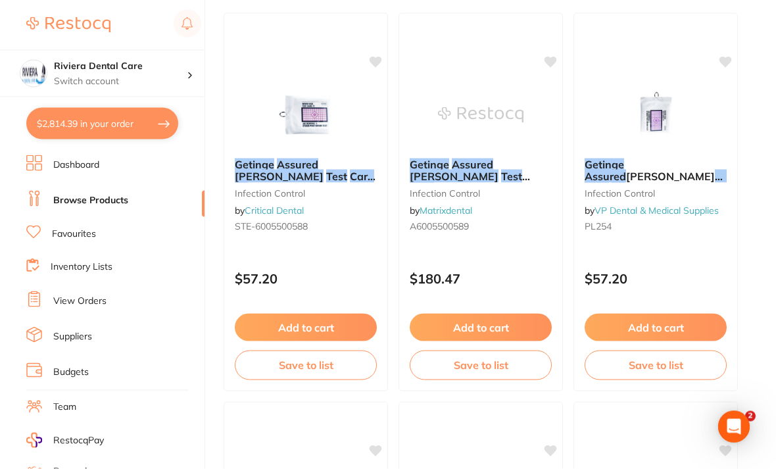
scroll to position [219, 0]
click at [510, 212] on div "Getinge Assured Bowie-Dick Test Card 134°C (30 Tests/Pack) 6005500589 infection…" at bounding box center [480, 196] width 163 height 99
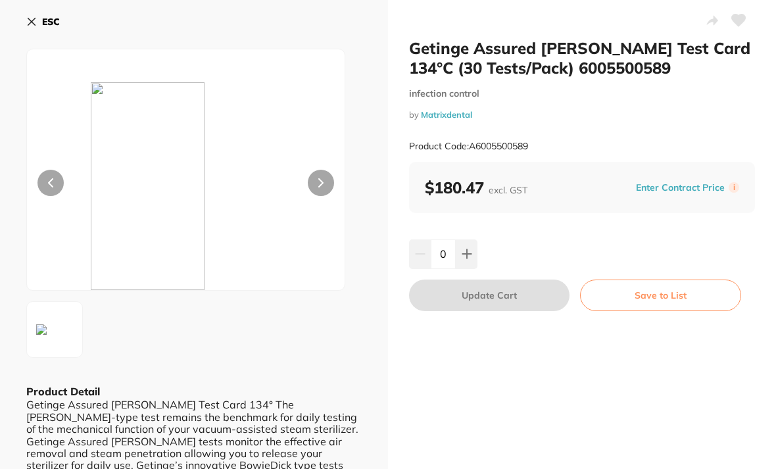
click at [37, 23] on button "ESC" at bounding box center [43, 22] width 34 height 22
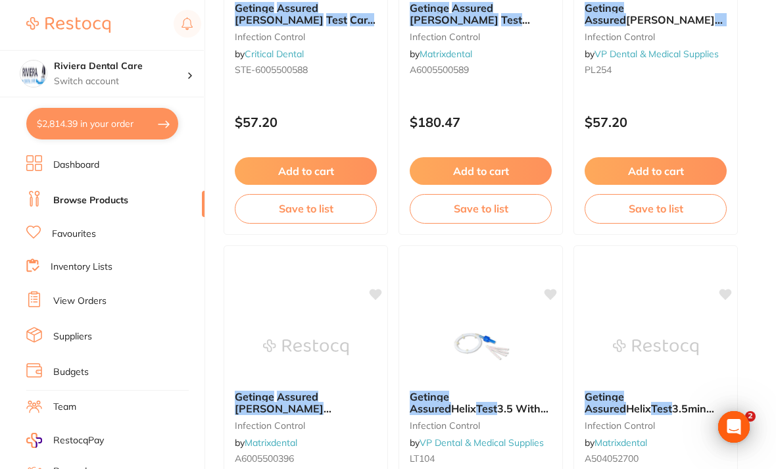
scroll to position [299, 0]
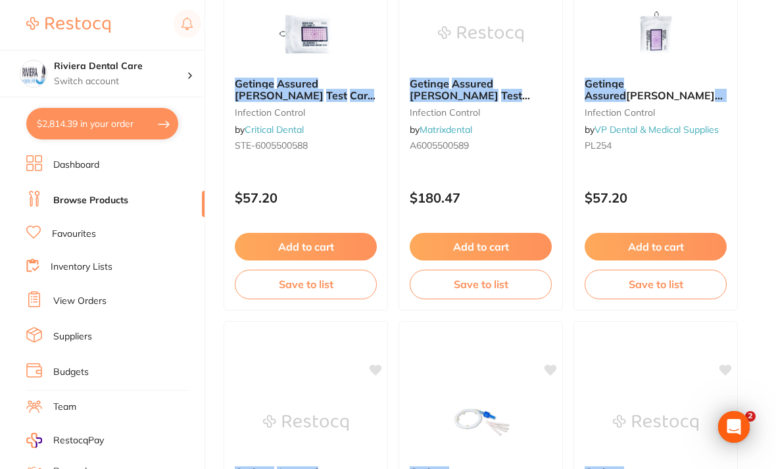
click at [513, 157] on div "Getinge Assured Bowie-Dick Test Card 134°C (30 Tests/Pack) 6005500589 infection…" at bounding box center [480, 116] width 163 height 99
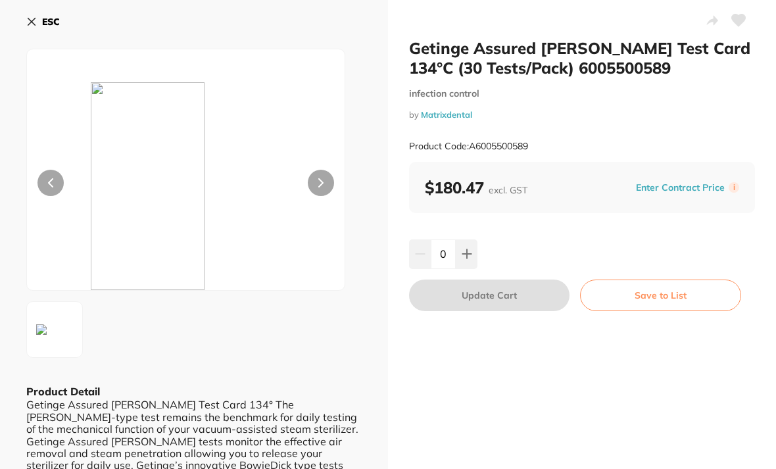
click at [33, 20] on icon at bounding box center [31, 21] width 7 height 7
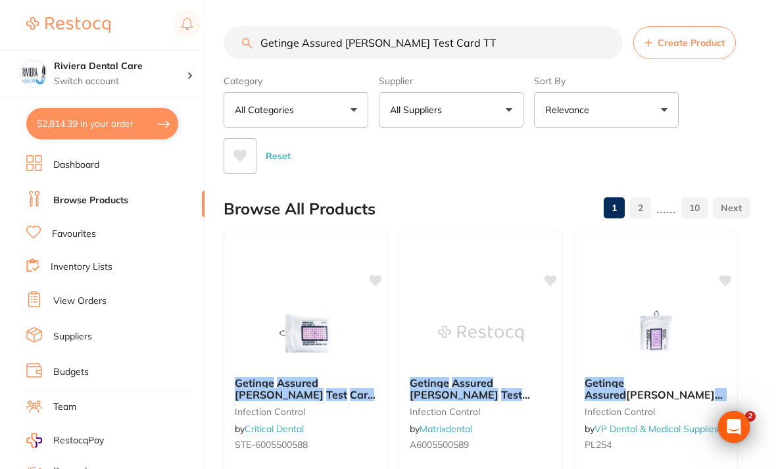
scroll to position [299, 0]
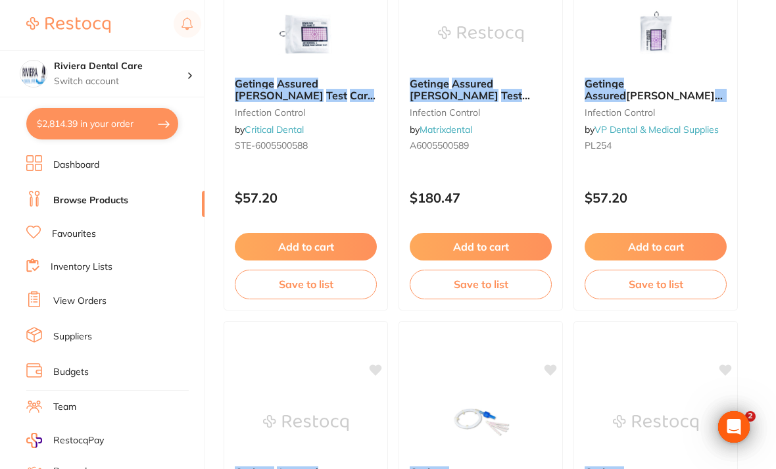
click at [335, 159] on div "Getinge Assured Bowie-Dick Test Card TT (15 per pack) infection control by Crit…" at bounding box center [305, 116] width 163 height 99
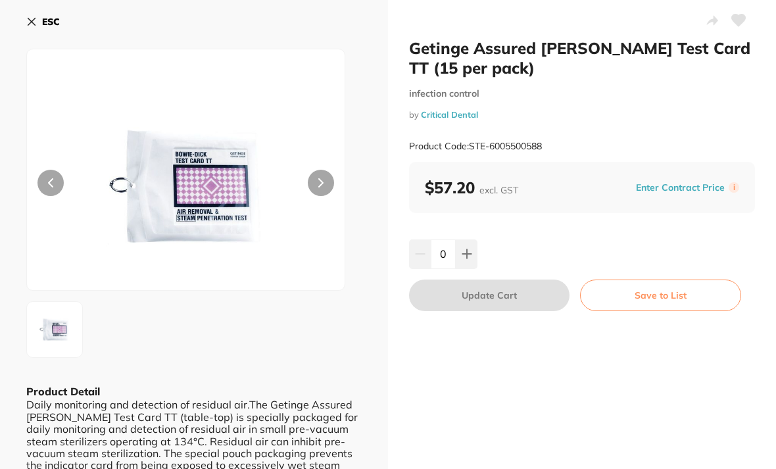
click at [743, 24] on icon at bounding box center [738, 20] width 14 height 13
click at [27, 21] on icon at bounding box center [31, 21] width 11 height 11
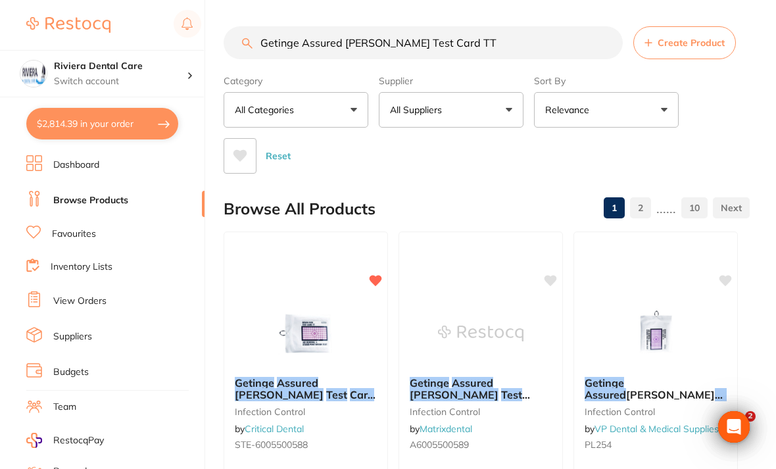
click at [506, 45] on input "Getinge Assured Bowie-Dick Test Card TT" at bounding box center [423, 42] width 399 height 33
click at [724, 124] on div "Category All Categories All Categories disposables infection control Infection …" at bounding box center [487, 122] width 526 height 104
click at [462, 36] on input "Getinge Assured Bowie-Dick Test Card TT 6005500588" at bounding box center [423, 42] width 399 height 33
click at [462, 38] on input "Getinge Assured Bowie-Dick Test Card TT 6005500588" at bounding box center [423, 42] width 399 height 33
click at [460, 43] on input "Getinge Assured Bowie-Dick Test Card TT 6005500588" at bounding box center [423, 42] width 399 height 33
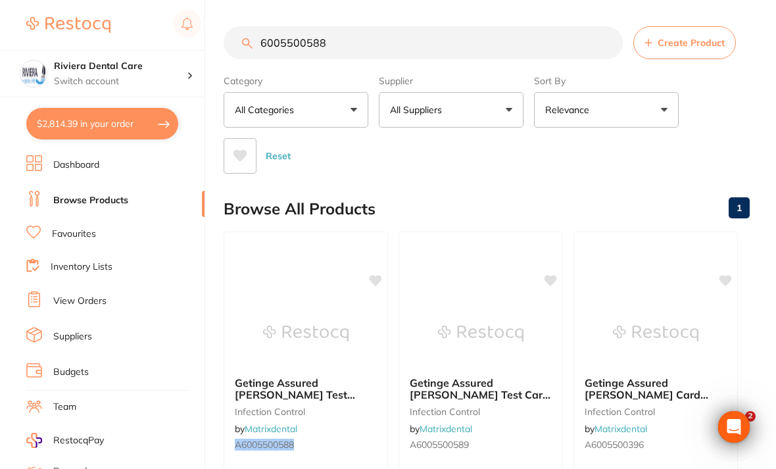
click at [270, 41] on input "6005500588" at bounding box center [423, 42] width 399 height 33
type input "6005500588"
click at [725, 114] on div "Category All Categories All Categories infection control Clear Category false A…" at bounding box center [487, 122] width 526 height 104
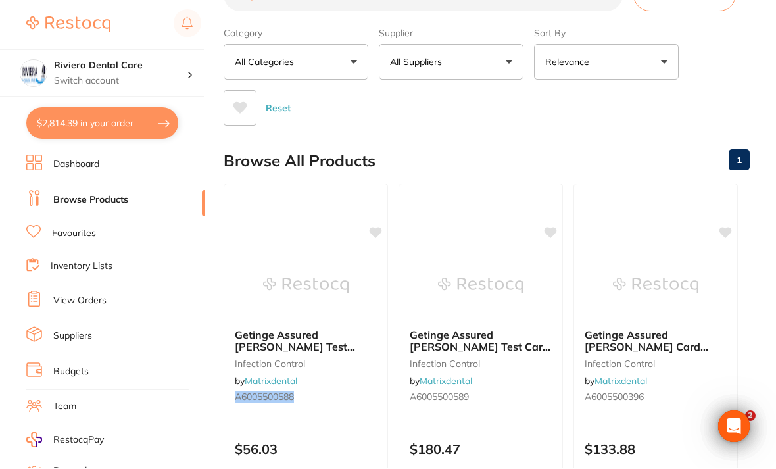
scroll to position [48, 0]
click at [340, 381] on div "Getinge Assured Bowie Dick Test Cards (15/pcs) Table Top 6005500588 infection c…" at bounding box center [305, 367] width 163 height 99
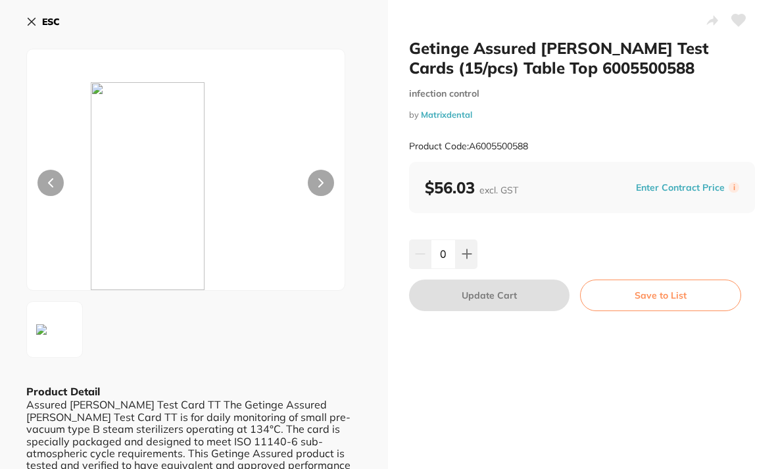
click at [735, 27] on icon at bounding box center [738, 20] width 14 height 13
click at [659, 293] on button "Save to List" at bounding box center [660, 295] width 161 height 32
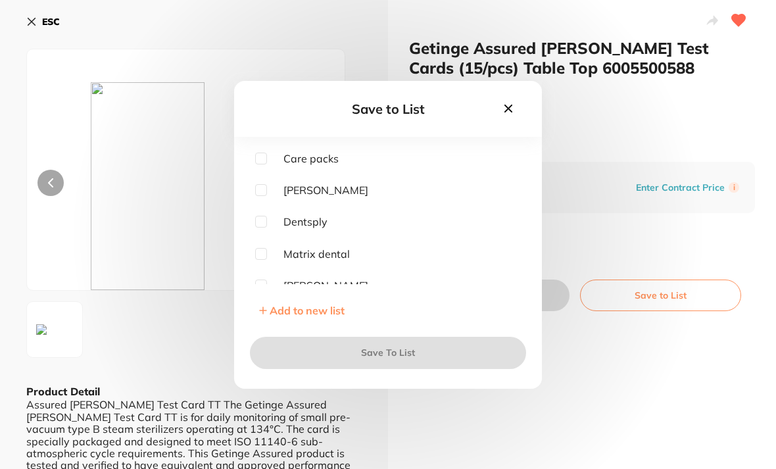
click at [509, 116] on icon at bounding box center [508, 108] width 14 height 14
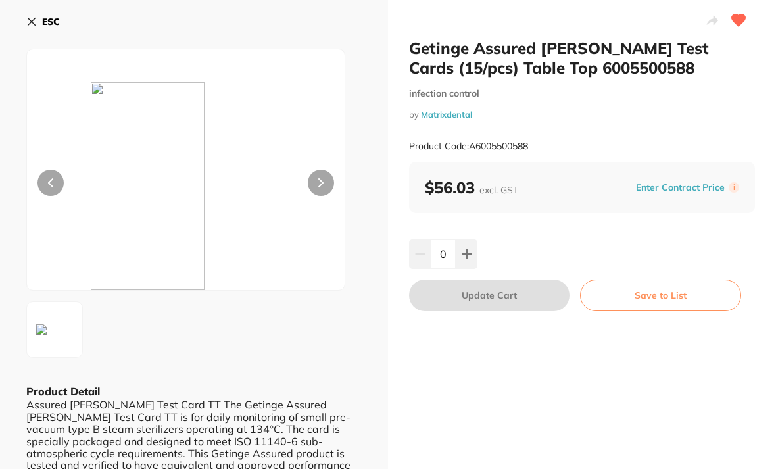
click at [659, 301] on button "Save to List" at bounding box center [660, 295] width 161 height 32
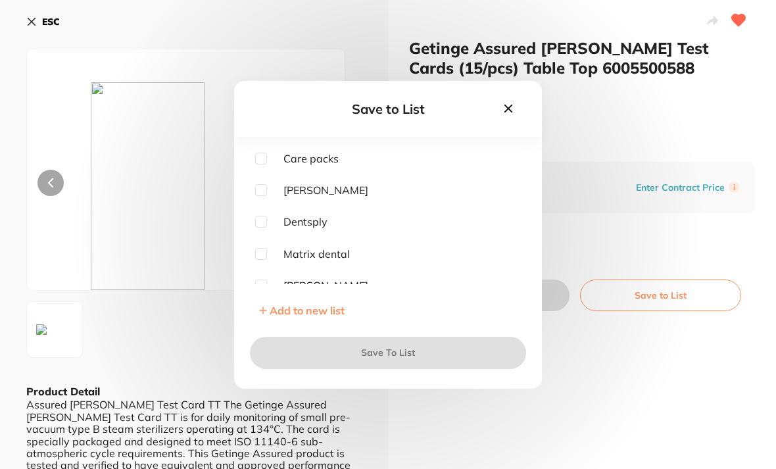
click at [262, 260] on input "checkbox" at bounding box center [261, 254] width 12 height 12
checkbox input "true"
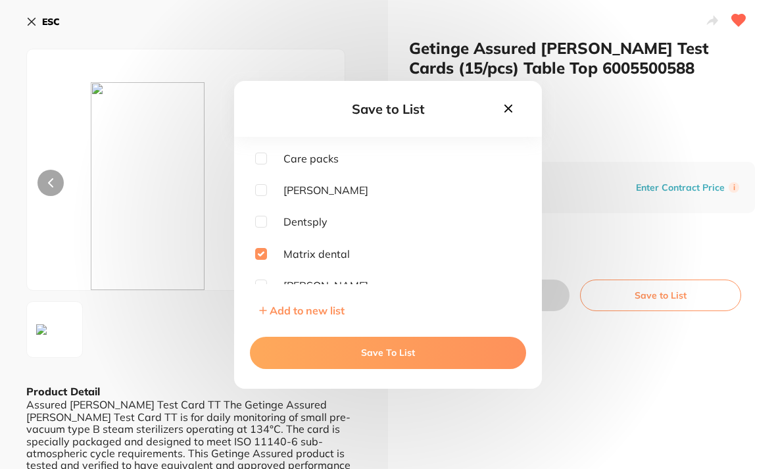
click at [396, 366] on button "Save To List" at bounding box center [388, 353] width 276 height 32
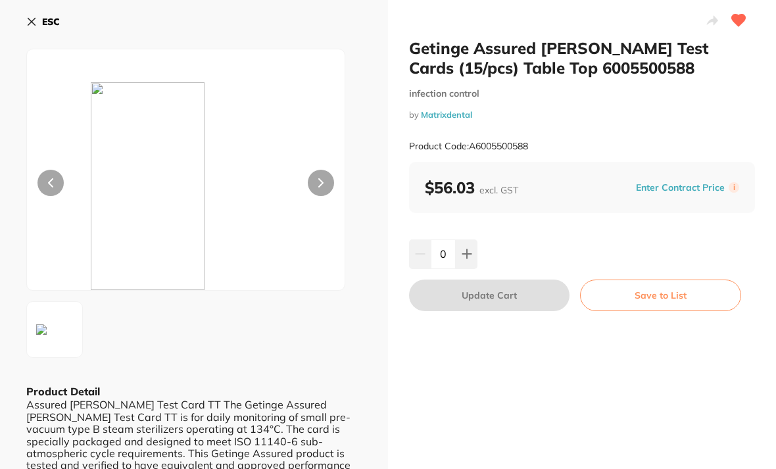
click at [466, 249] on icon at bounding box center [467, 254] width 11 height 11
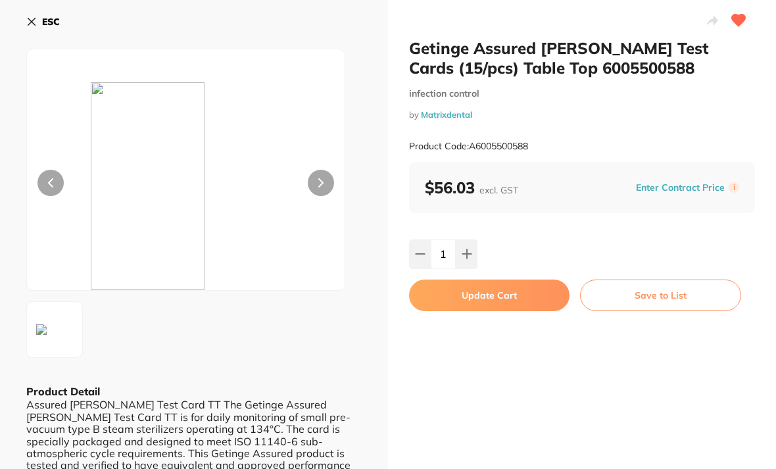
click at [468, 249] on icon at bounding box center [467, 254] width 11 height 11
click at [419, 251] on icon at bounding box center [420, 254] width 11 height 11
click at [421, 247] on button at bounding box center [420, 253] width 22 height 29
type input "0"
click at [28, 22] on icon at bounding box center [31, 21] width 11 height 11
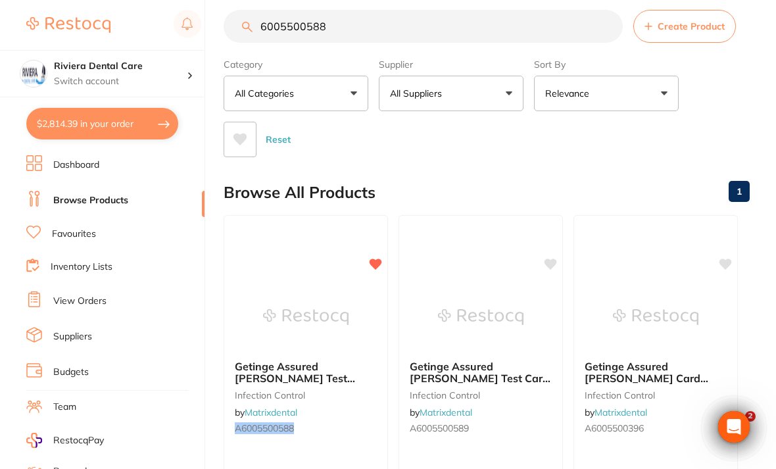
scroll to position [1, 0]
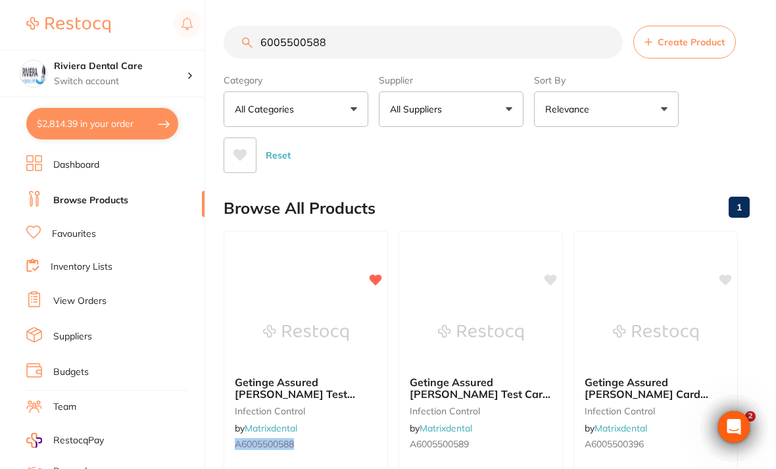
click at [104, 119] on button "$2,814.39 in your order" at bounding box center [102, 124] width 152 height 32
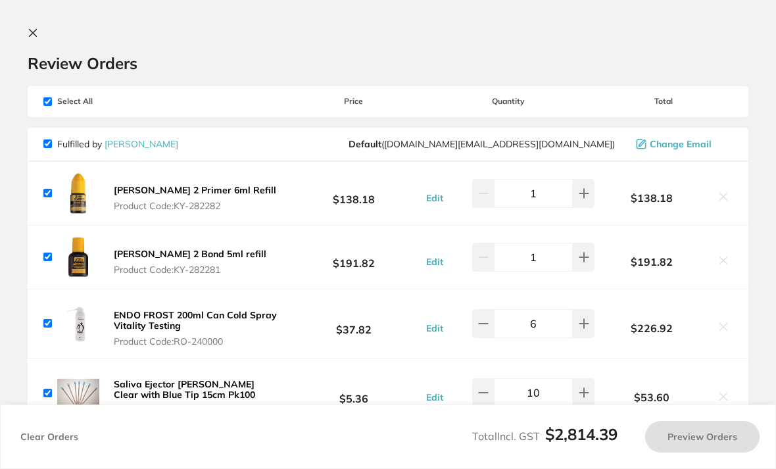
scroll to position [0, 0]
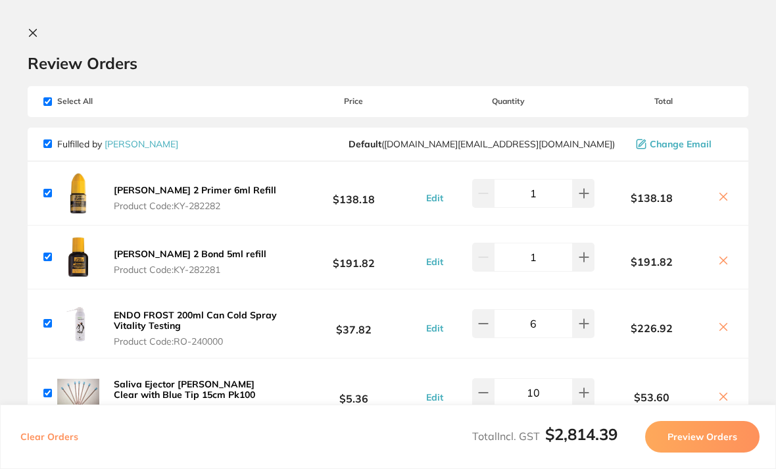
click at [700, 452] on button "Preview Orders" at bounding box center [702, 437] width 114 height 32
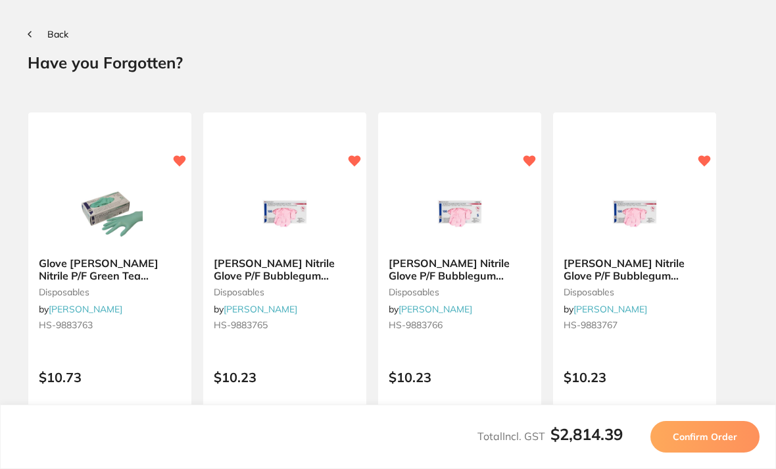
click at [698, 443] on span "Confirm Order" at bounding box center [705, 437] width 64 height 12
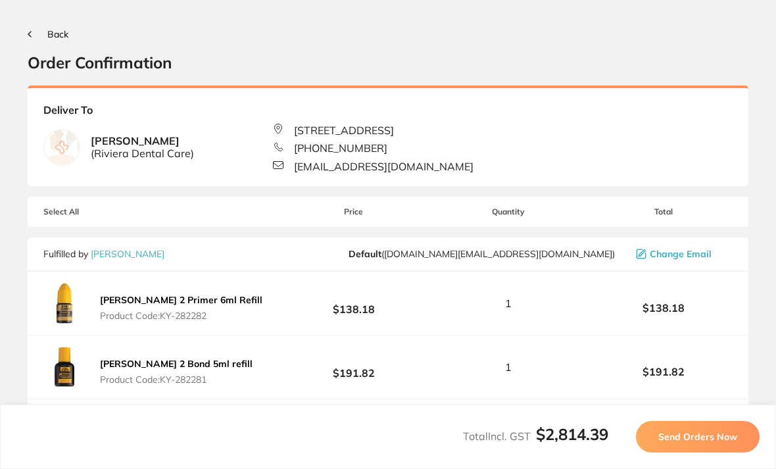
click at [701, 443] on span "Send Orders Now" at bounding box center [697, 437] width 79 height 12
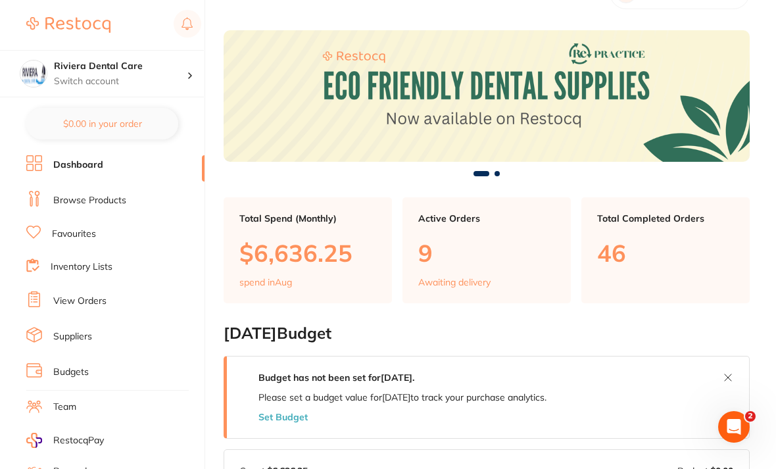
click at [78, 297] on link "View Orders" at bounding box center [79, 301] width 53 height 13
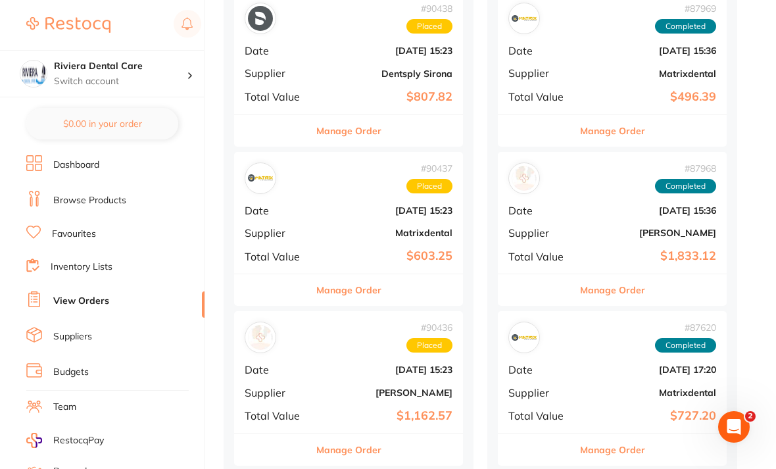
scroll to position [664, 0]
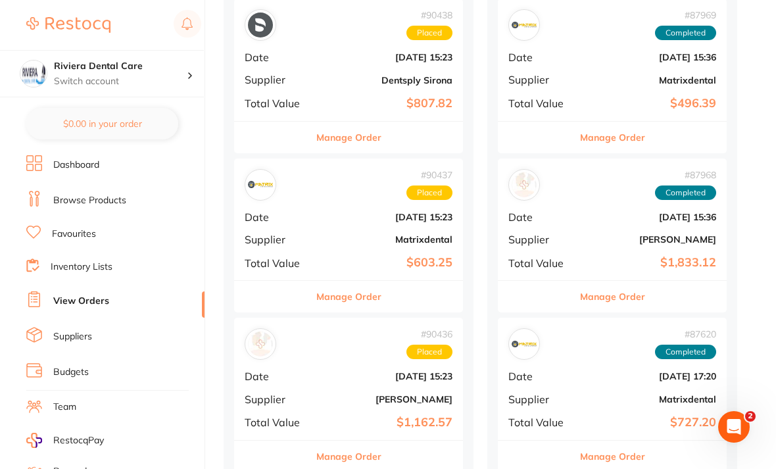
click at [78, 297] on link "View Orders" at bounding box center [81, 301] width 56 height 13
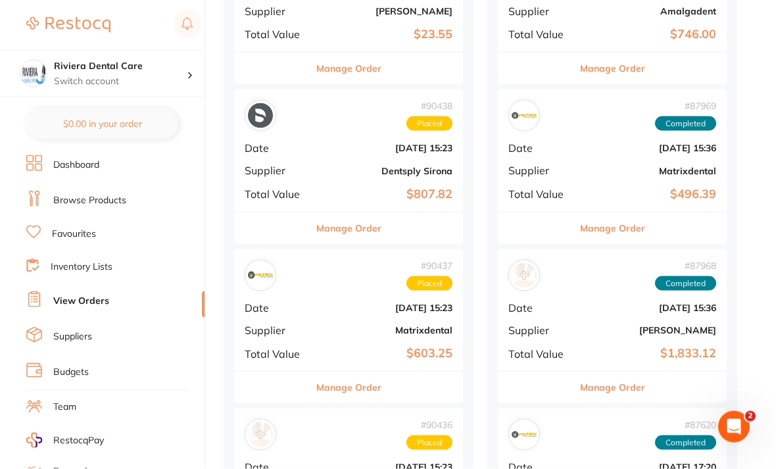
scroll to position [573, 0]
click at [78, 161] on link "Dashboard" at bounding box center [76, 164] width 46 height 13
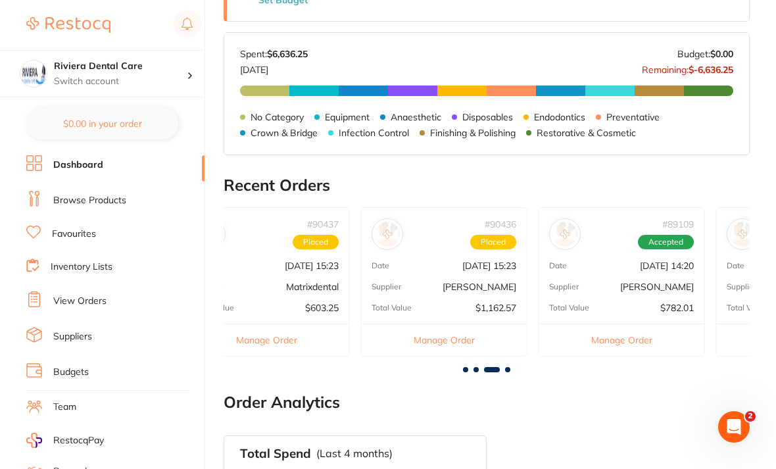
scroll to position [0, 750]
click at [450, 251] on div "# 90436 Placed Date Aug 15 2025, 15:23 Supplier Henry Schein Halas Total Value …" at bounding box center [445, 281] width 167 height 149
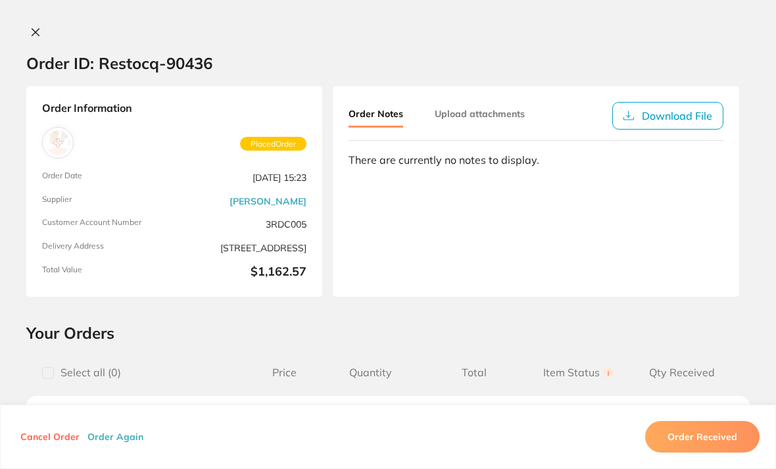
scroll to position [0, 0]
click at [668, 109] on button "Download File" at bounding box center [667, 116] width 111 height 28
click at [35, 33] on icon at bounding box center [35, 32] width 7 height 7
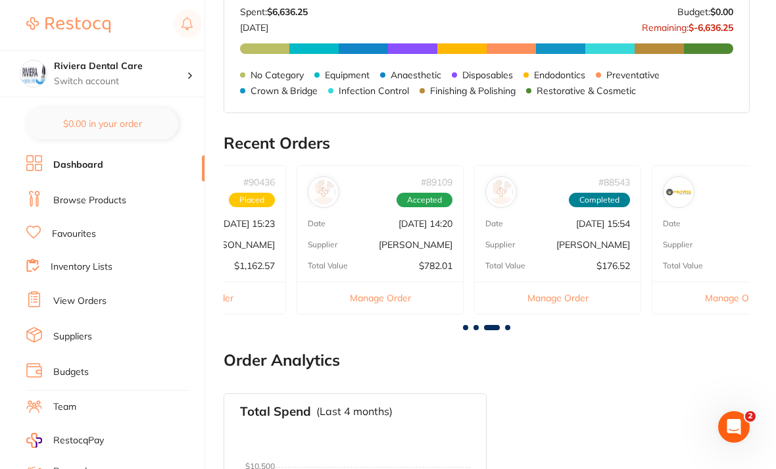
scroll to position [0, 994]
click at [571, 239] on div "Supplier Adam Dental" at bounding box center [557, 244] width 166 height 11
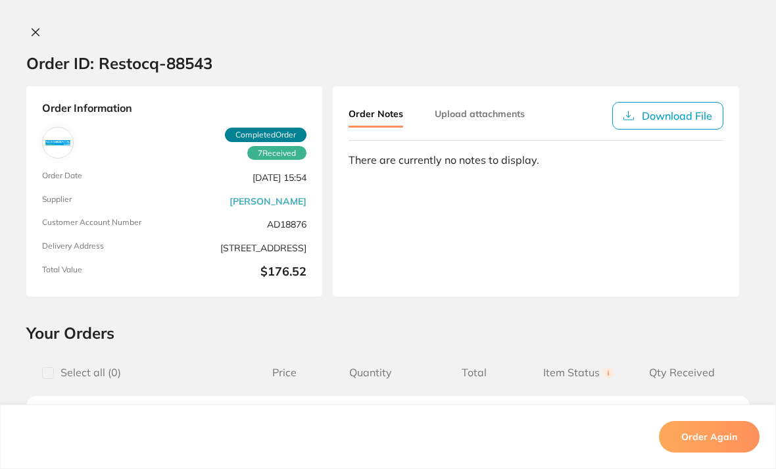
scroll to position [0, 0]
click at [39, 29] on icon at bounding box center [35, 32] width 7 height 7
